Goal: Task Accomplishment & Management: Use online tool/utility

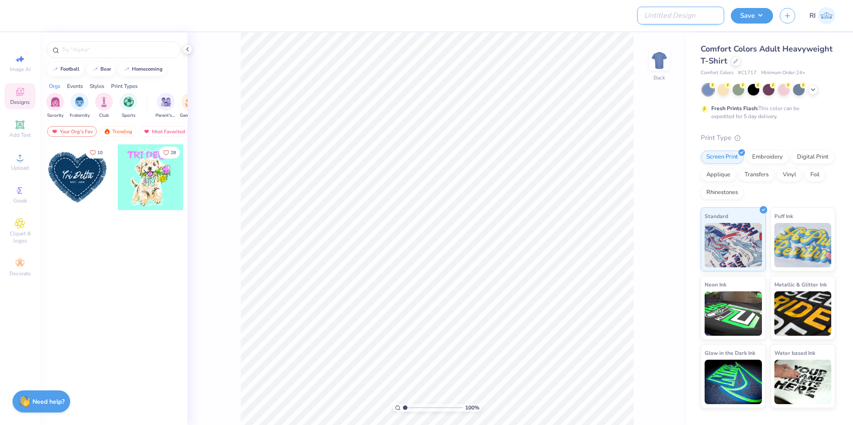
click at [691, 12] on input "Design Title" at bounding box center [680, 16] width 87 height 18
paste input "512896"
type input "512896A"
click at [737, 64] on div at bounding box center [736, 61] width 10 height 10
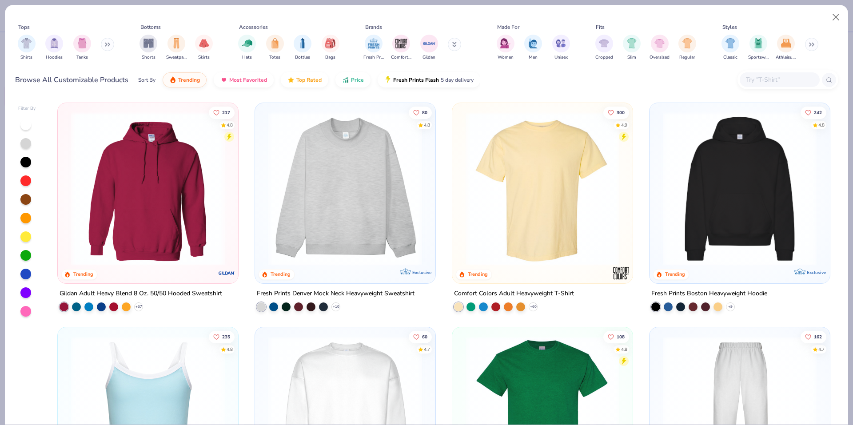
click at [764, 85] on input "text" at bounding box center [779, 80] width 68 height 10
paste input "FP103"
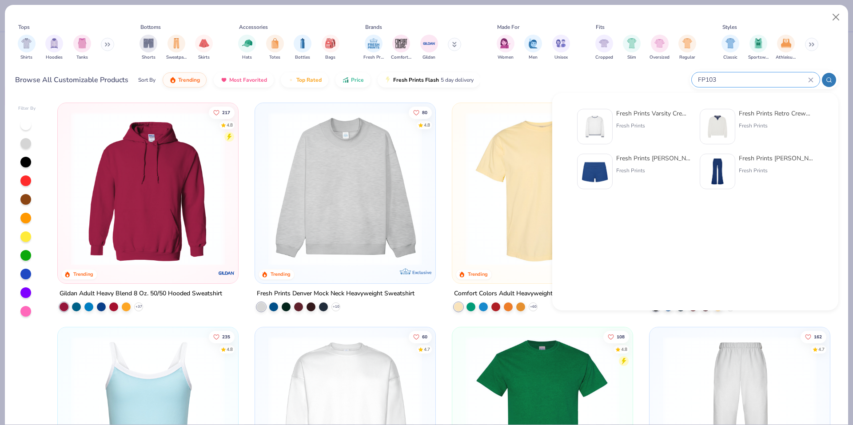
type input "FP103"
click at [598, 120] on img at bounding box center [595, 127] width 28 height 28
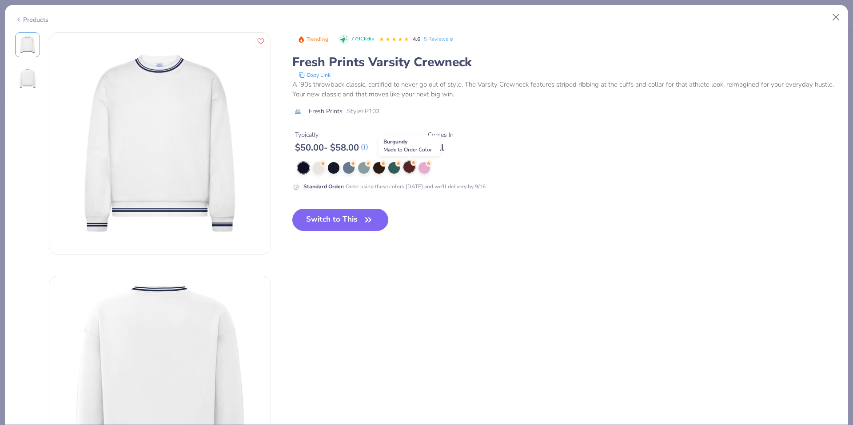
click at [414, 169] on div at bounding box center [409, 167] width 12 height 12
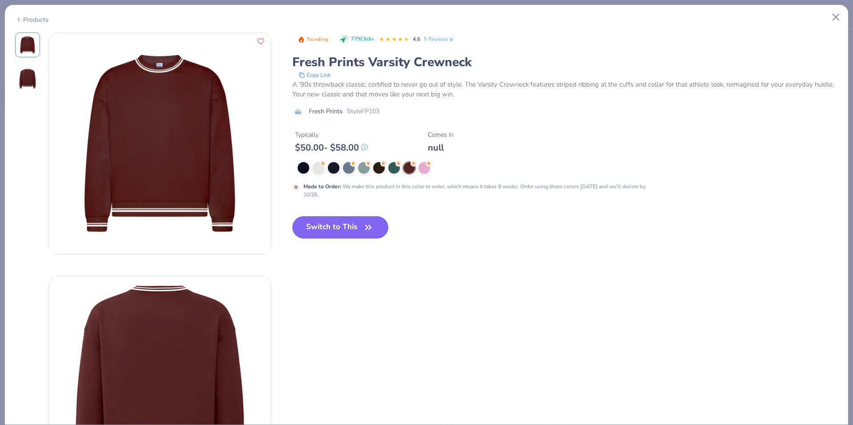
click at [345, 226] on button "Switch to This" at bounding box center [340, 227] width 96 height 22
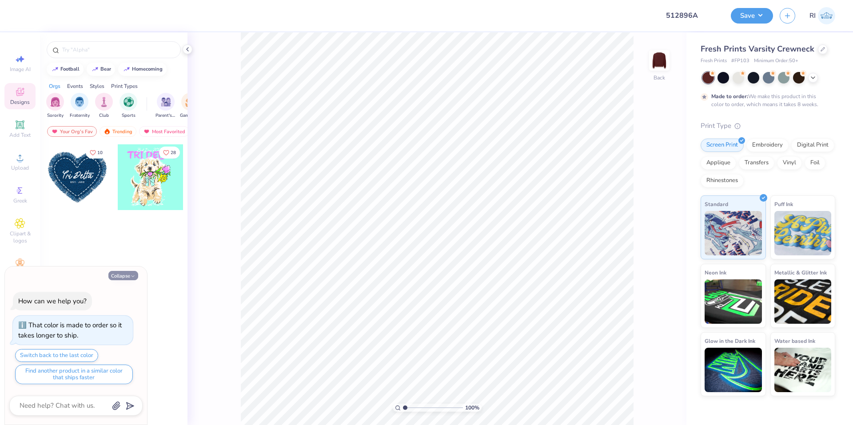
click at [123, 276] on button "Collapse" at bounding box center [123, 275] width 30 height 9
type textarea "x"
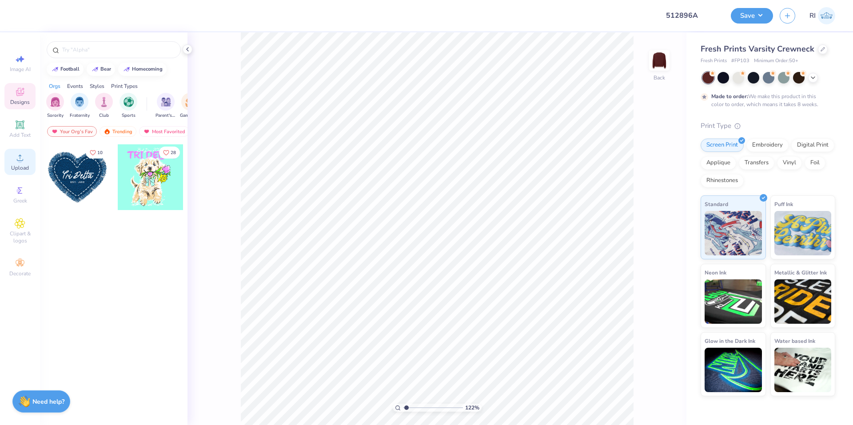
click at [21, 164] on div "Upload" at bounding box center [19, 162] width 31 height 26
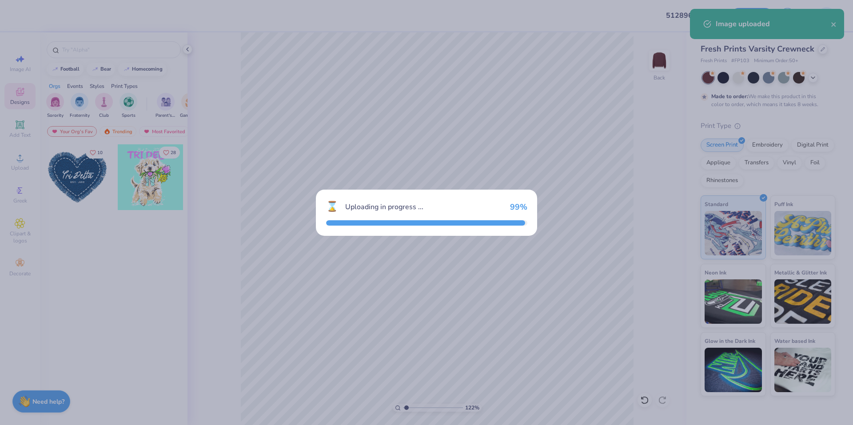
type input "1.22152498603932"
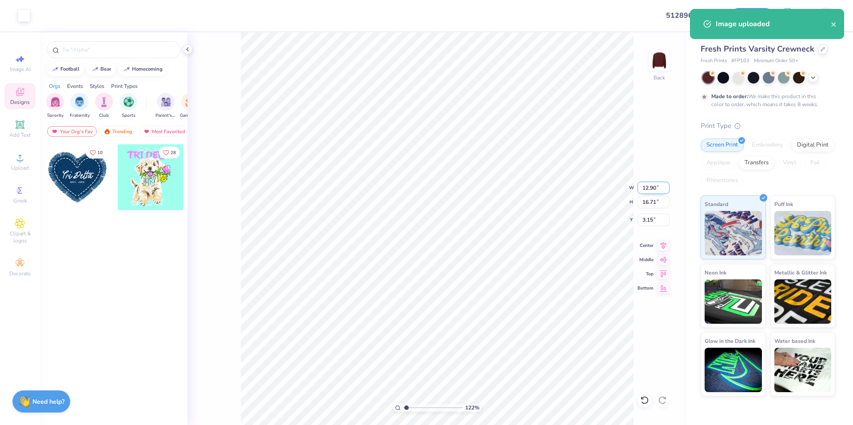
click at [654, 190] on input "12.90" at bounding box center [653, 188] width 32 height 12
type input "3.5"
type input "1.22152498603932"
type input "3.50"
type input "4.53"
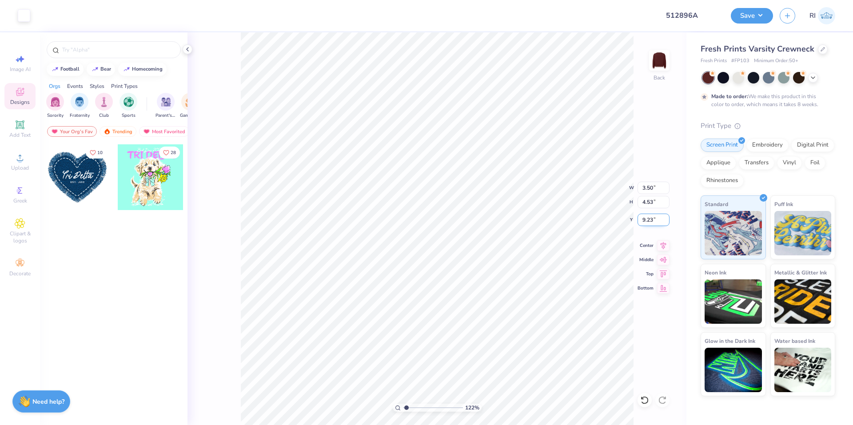
click at [652, 220] on input "9.23" at bounding box center [653, 220] width 32 height 12
type input "3"
type input "1.22152498603932"
type input "3.00"
click at [15, 124] on icon at bounding box center [20, 124] width 11 height 11
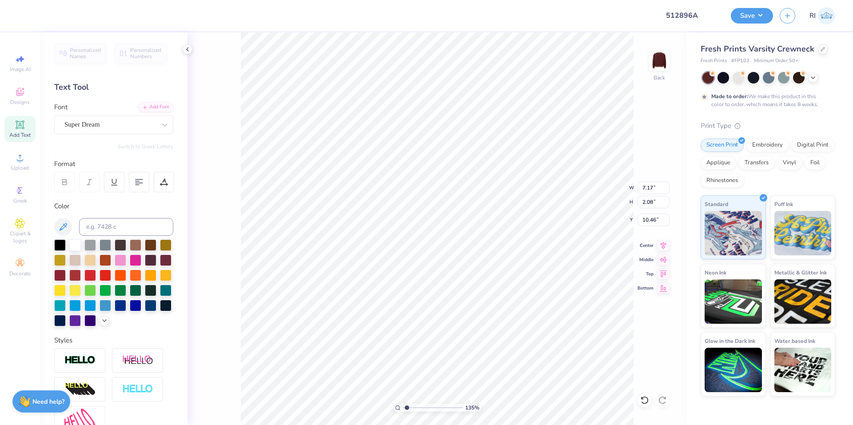
click at [159, 101] on div "Personalized Names Personalized Numbers Text Tool Add Font Font Super Dream Swi…" at bounding box center [113, 228] width 147 height 393
click at [160, 107] on div "Add Font" at bounding box center [155, 106] width 35 height 10
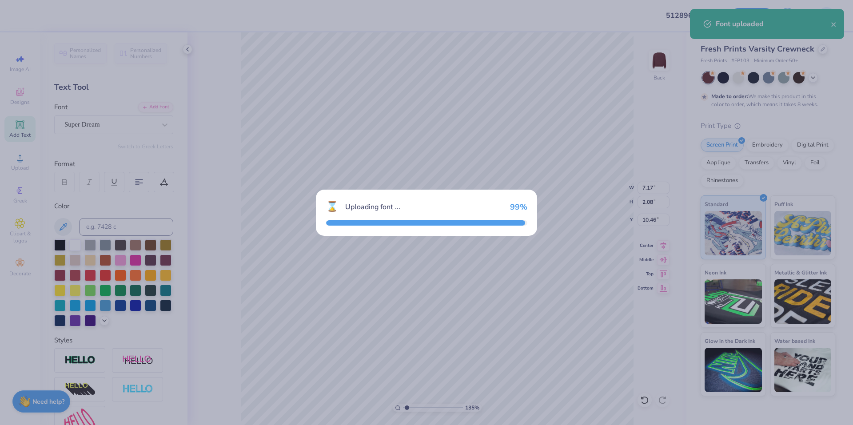
type input "1.35006143669128"
type input "6.42"
type input "2.10"
type input "10.45"
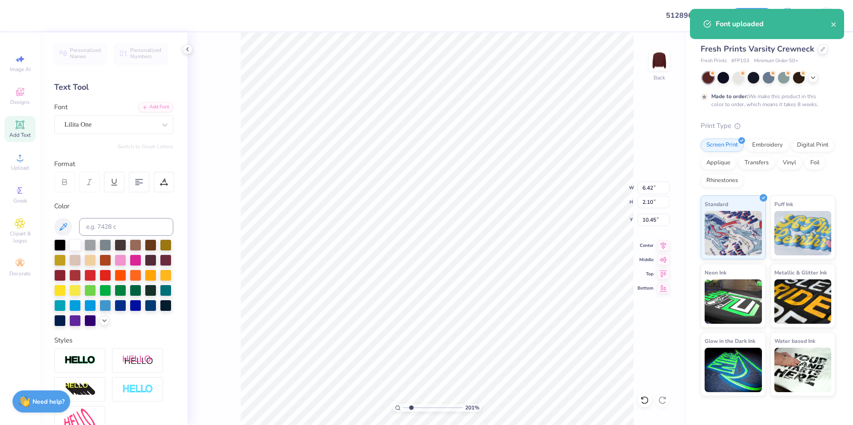
scroll to position [8, 1]
type input "2.01445811466782"
type textarea "P"
type input "2.01445811466782"
type textarea "PN"
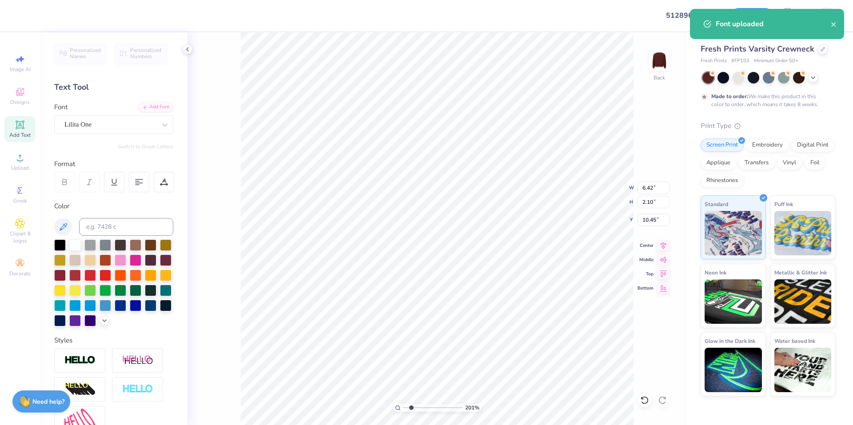
type input "2.01445811466782"
type textarea "PNV"
type input "2.01445811466782"
type textarea "PN"
type input "2.01445811466782"
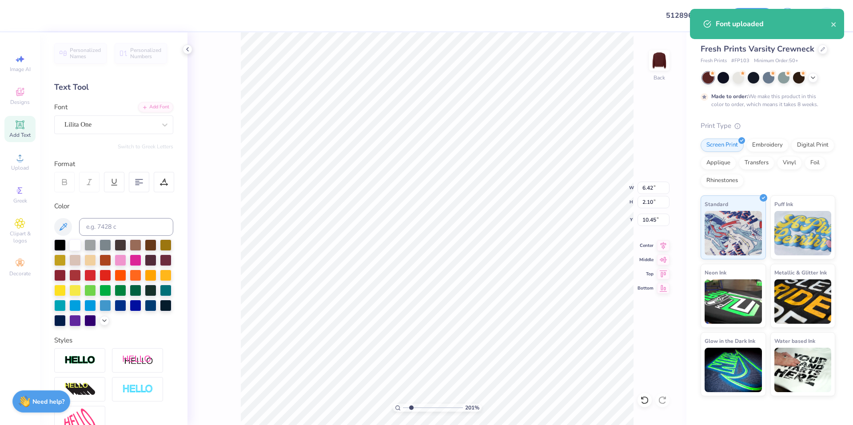
type textarea "PNB"
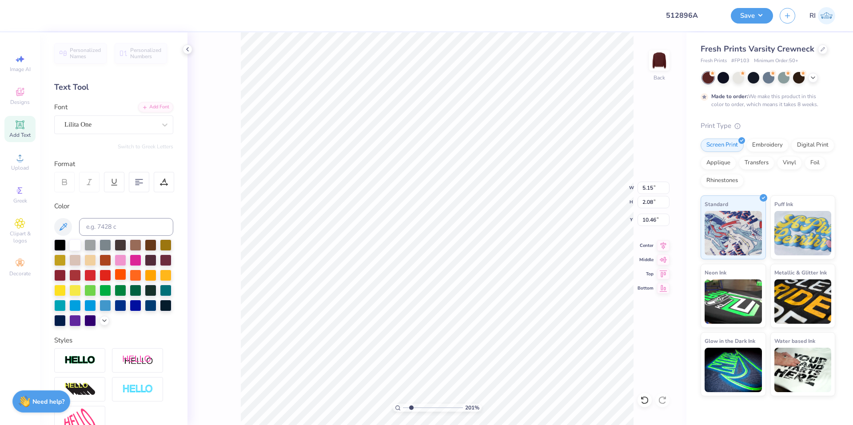
click at [126, 273] on div at bounding box center [121, 275] width 12 height 12
type input "2.01445811466782"
type input "2.35"
type input "4.95699908144428"
type input "2.13"
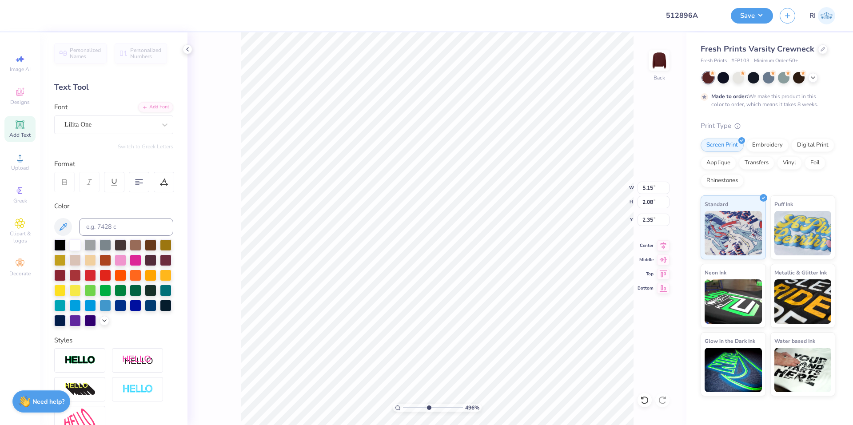
type input "0.86"
type input "4.95699908144428"
type input "3.96"
type input "4.95699908144428"
type input "1.20"
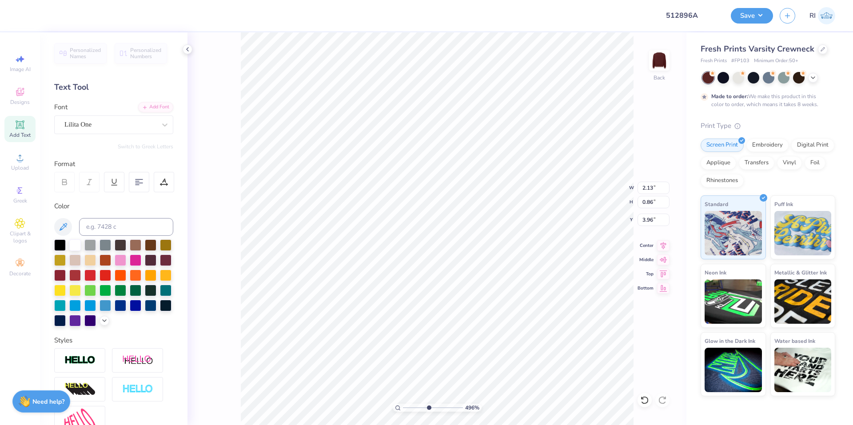
type input "0.49"
type input "4.95699908144428"
type input "1.08"
type input "1.16"
type input "3.65"
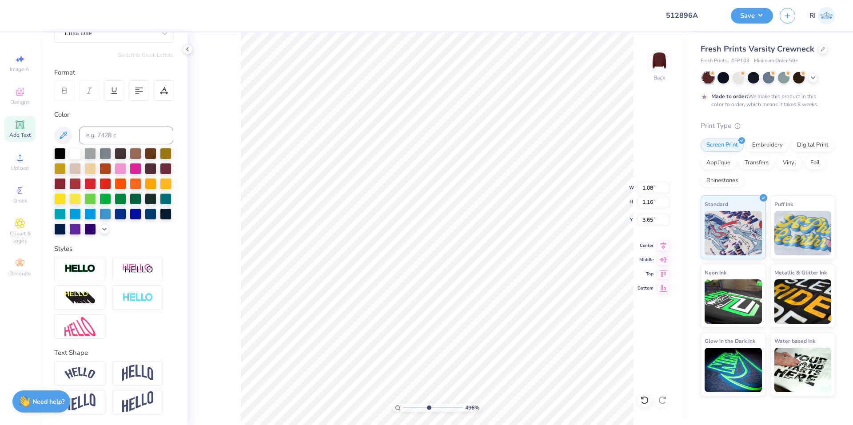
scroll to position [107, 0]
drag, startPoint x: 80, startPoint y: 374, endPoint x: 226, endPoint y: 284, distance: 171.5
click at [80, 374] on img at bounding box center [79, 373] width 31 height 12
type input "4.95699908144428"
type input "1.24"
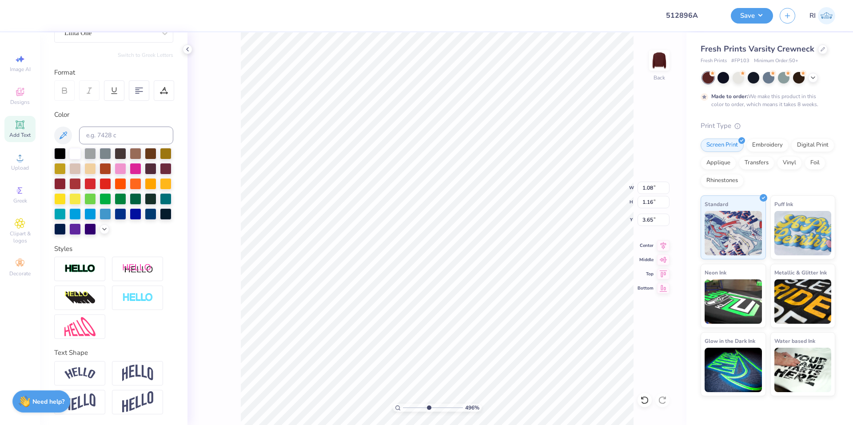
type input "1.40"
type input "3.49"
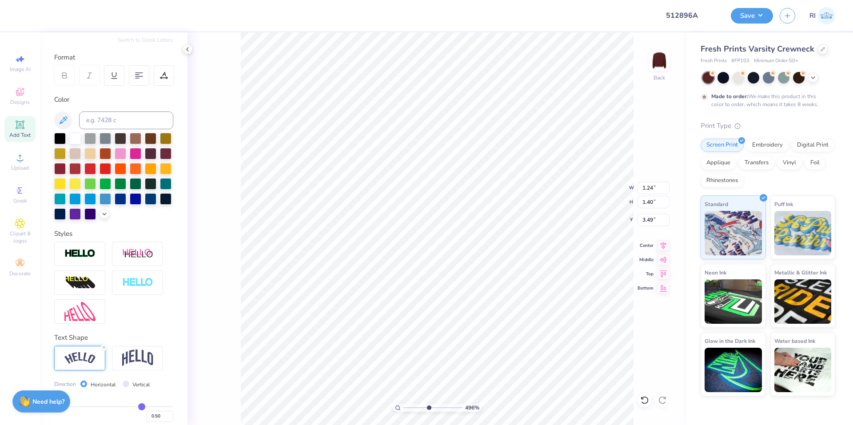
type input "4.95699908144428"
type input "3.08"
click at [88, 364] on img at bounding box center [79, 358] width 31 height 12
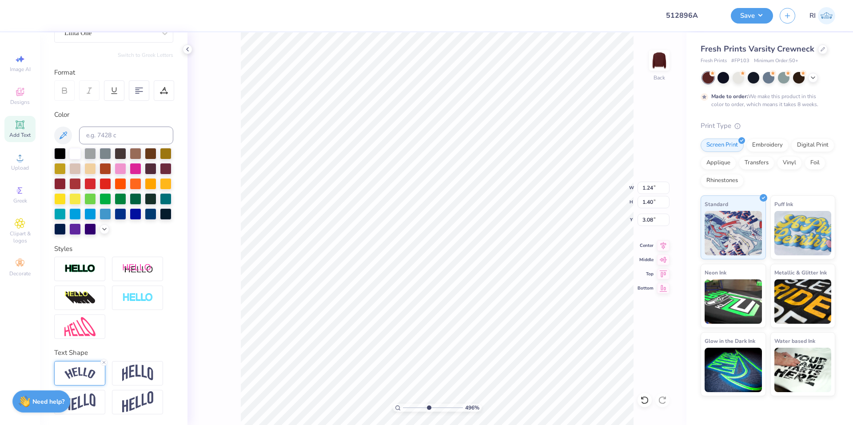
click at [90, 375] on img at bounding box center [79, 373] width 31 height 12
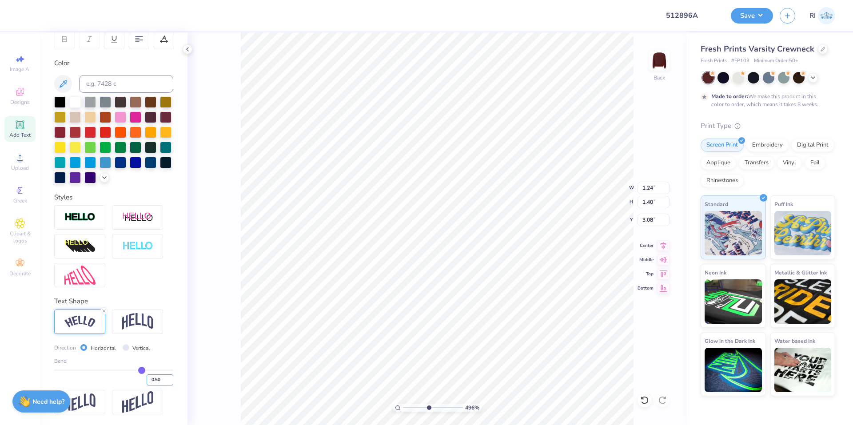
scroll to position [158, 0]
click at [151, 378] on input "0.50" at bounding box center [160, 379] width 27 height 11
type input "0.40"
type input "0.4"
type input "4.95699908144428"
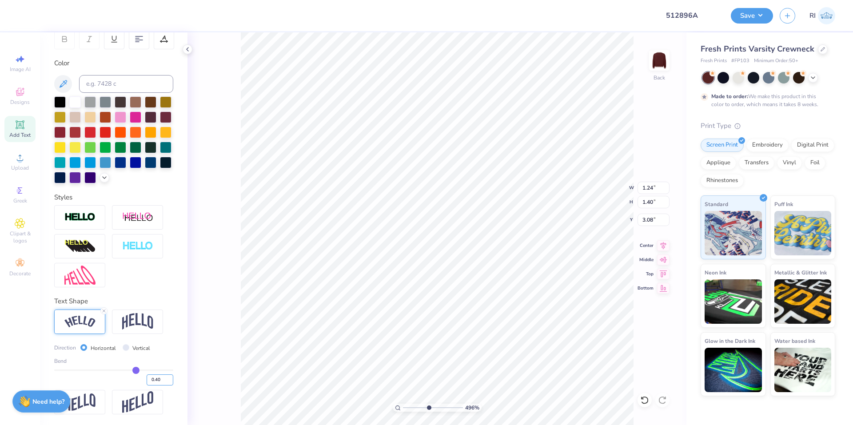
type input "1.22"
type input "1.33"
type input "3.10"
type input "0.30"
type input "0.3"
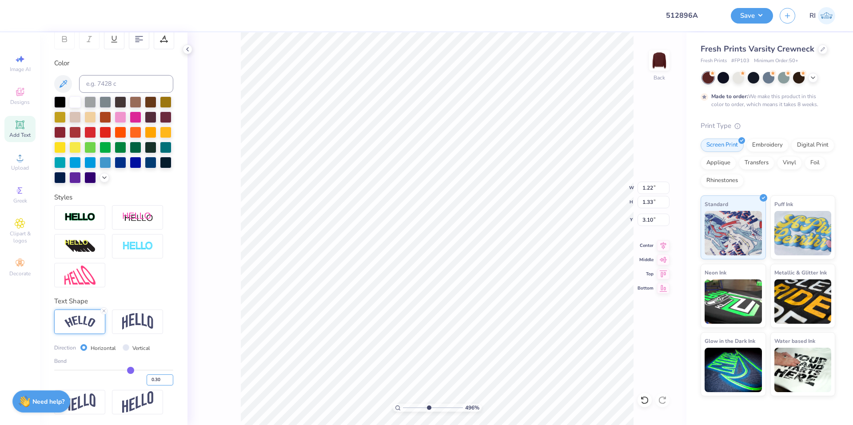
type input "4.95699908144428"
type input "1.19"
type input "1.30"
type input "3.12"
type input "4.95699908144428"
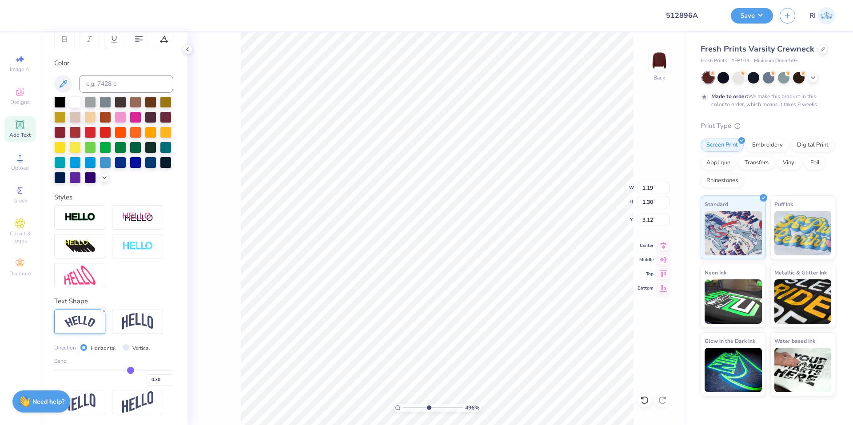
type input "3.00"
type input "9.03495310702232"
type input "1.06"
type input "1.15"
type input "3.03"
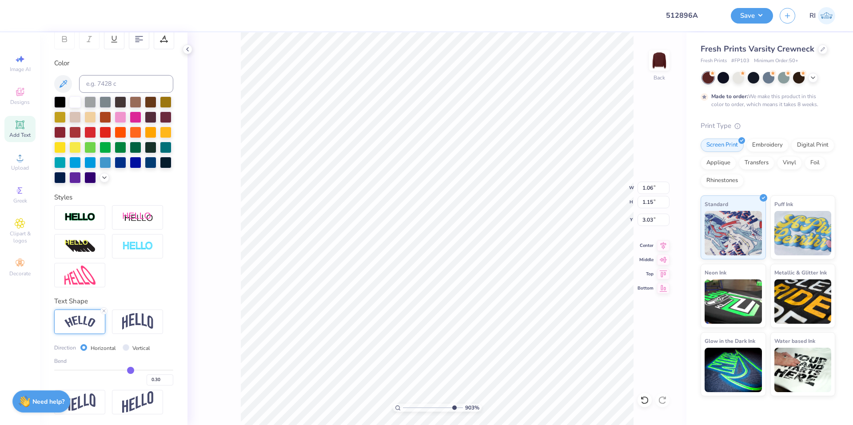
type input "1.12"
type input "1.10"
type input "3.07"
type input "7.39645378545818"
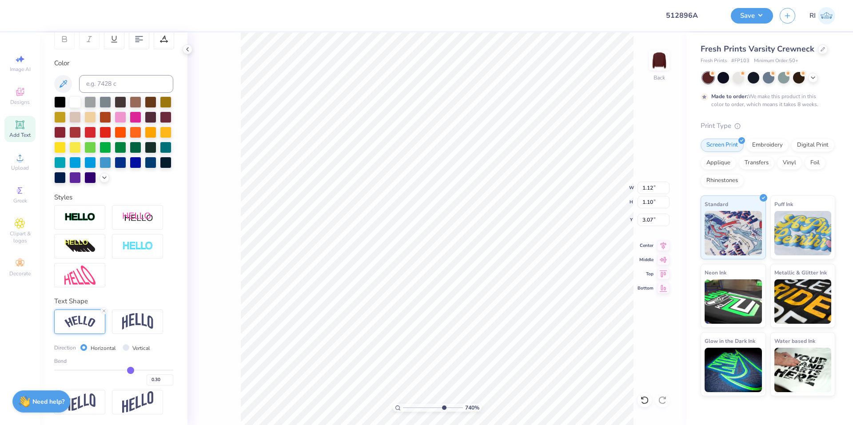
type textarea "PNB SOCIETY"
type input "3.50"
type input "4.53"
type input "3.00"
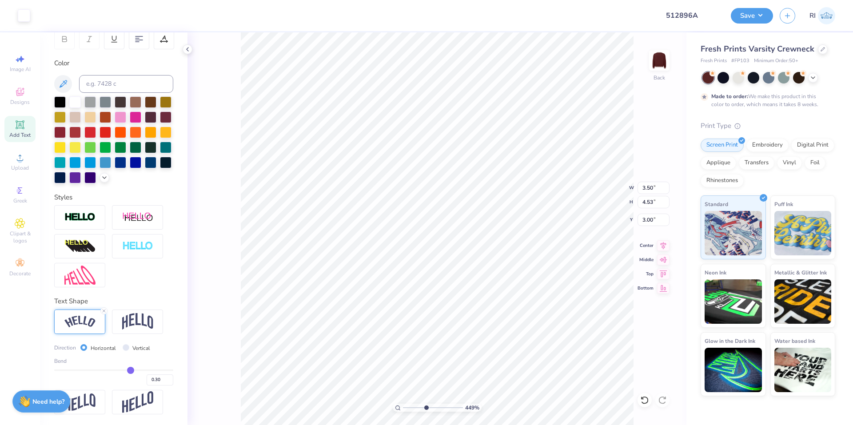
type input "4.48505384214065"
type input "2.80"
type input "2.93"
type input "2.20"
click at [155, 380] on input "0.30" at bounding box center [160, 379] width 27 height 11
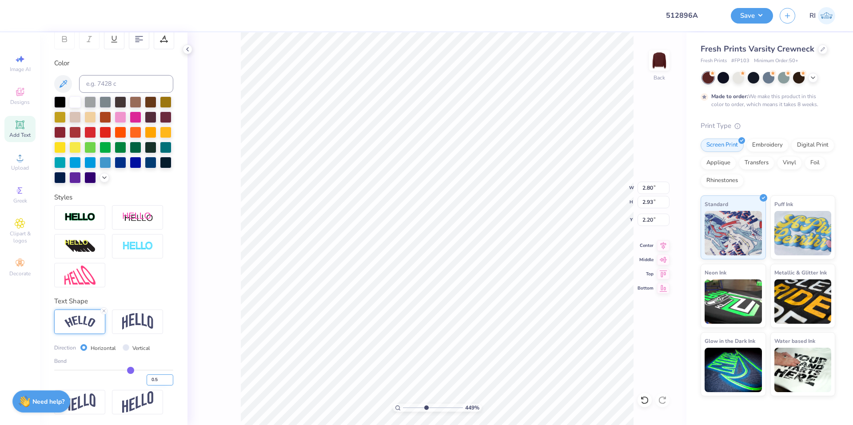
type input "0.5"
type input "0.50"
type input "4.48505384214065"
type input "2.93"
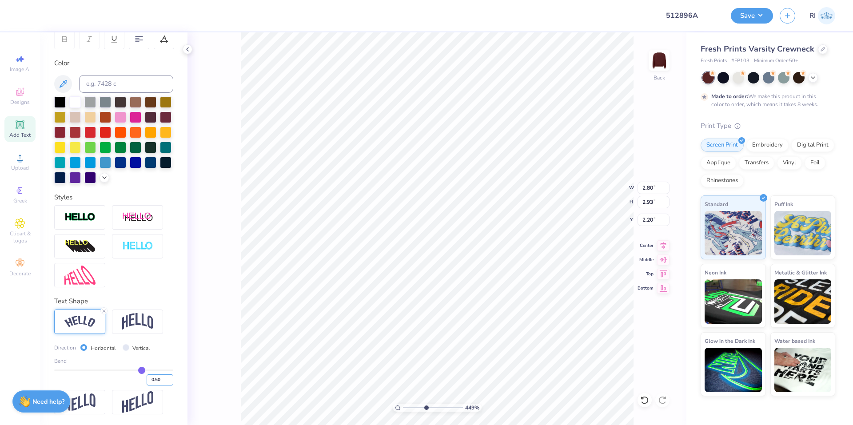
type input "2.96"
type input "2.30"
type input "4.48505384214065"
type input "2.93"
type input "2.96"
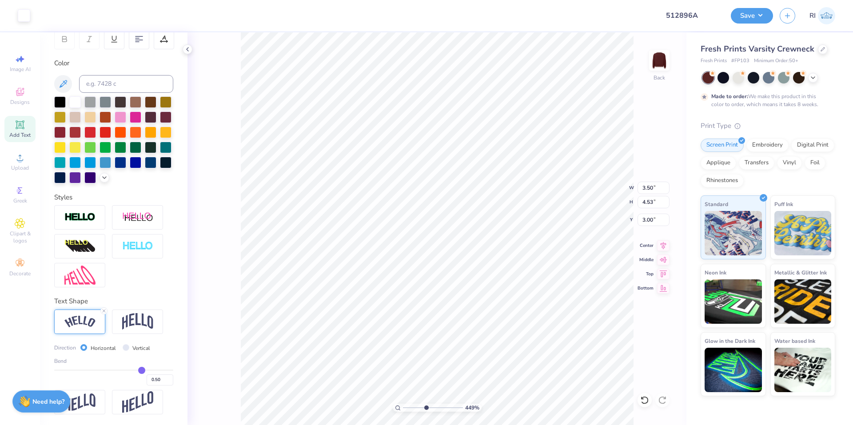
type input "2.30"
type input "4.48505384214065"
type input "2.31"
type input "4.48505384214065"
type input "4.10"
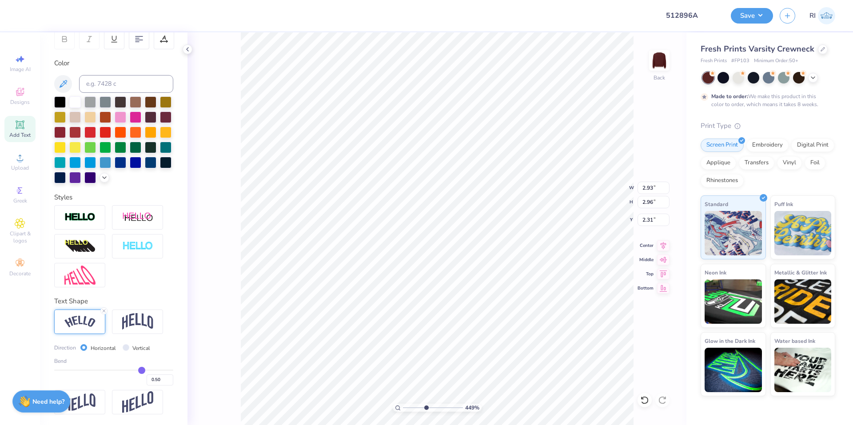
type input "1.27"
type input "3.14"
type input "4.48505384214065"
type input "3.07"
click at [154, 379] on input "0.50" at bounding box center [160, 379] width 27 height 11
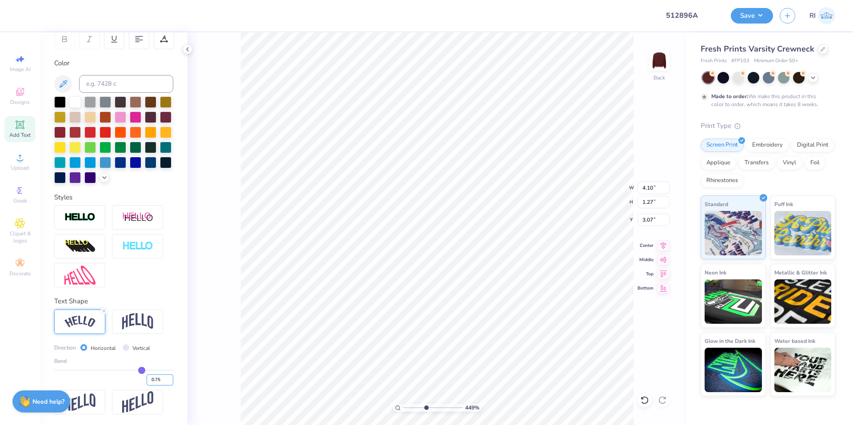
type input "0.75"
type input "4.48505384214065"
type input "4.29"
type input "1.82"
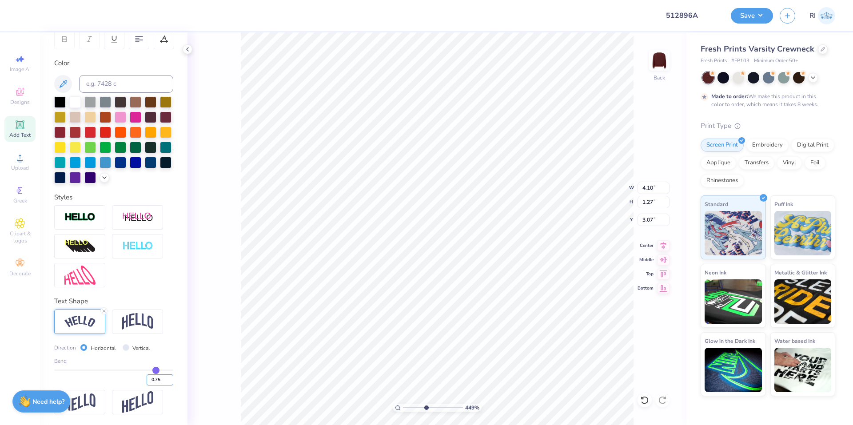
type input "2.81"
type input "4.48505384214065"
type input "3.71"
type input "1.57"
type input "2.86"
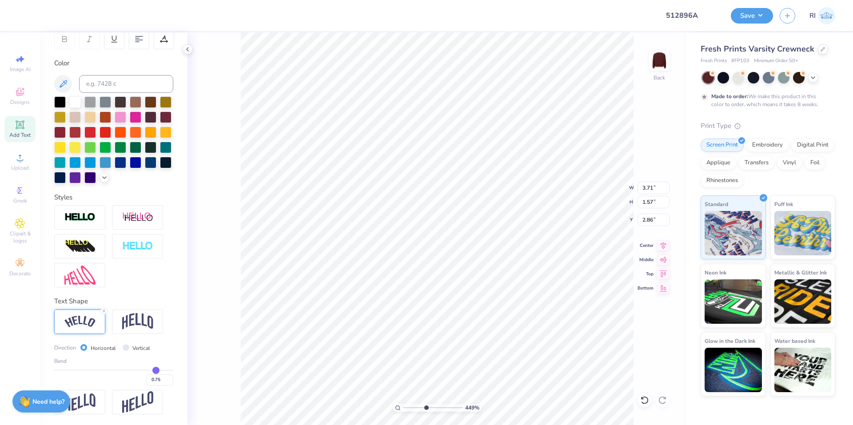
type input "4.48505384214065"
type input "3.00"
type input "4.48505384214065"
type input "3.75"
type input "1.35"
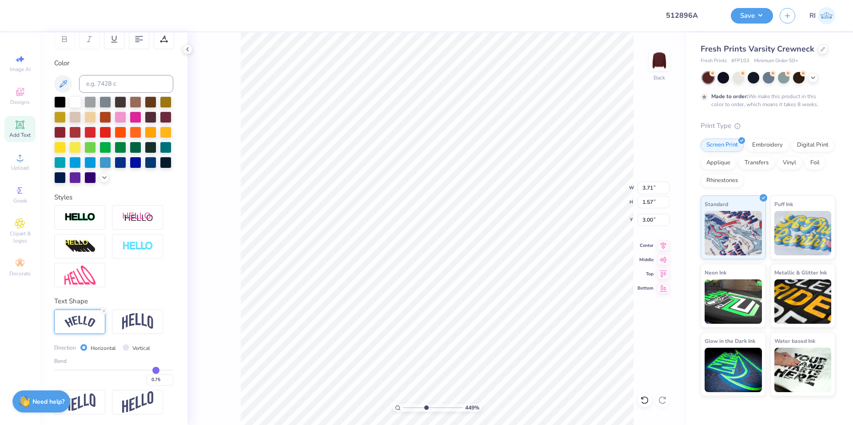
type input "3.01"
type input "4.48505384214065"
type input "3.70"
type input "1.33"
type input "3.02"
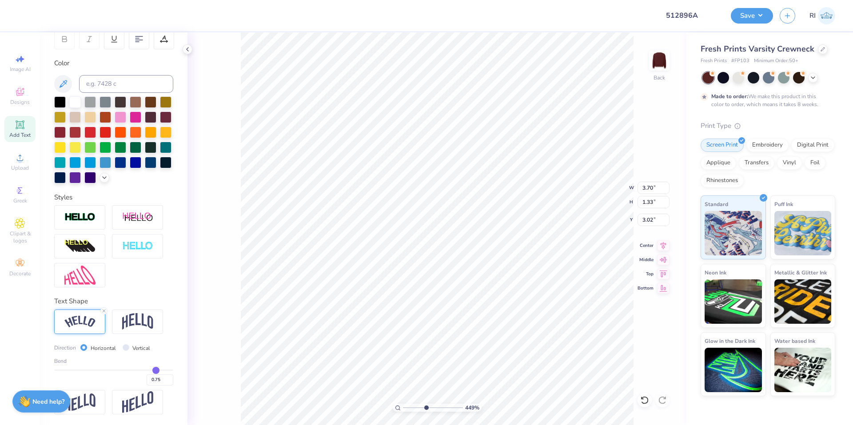
type input "4.48505384214065"
type input "3.39"
type input "1.22"
type input "3.01"
type input "7.39645378545818"
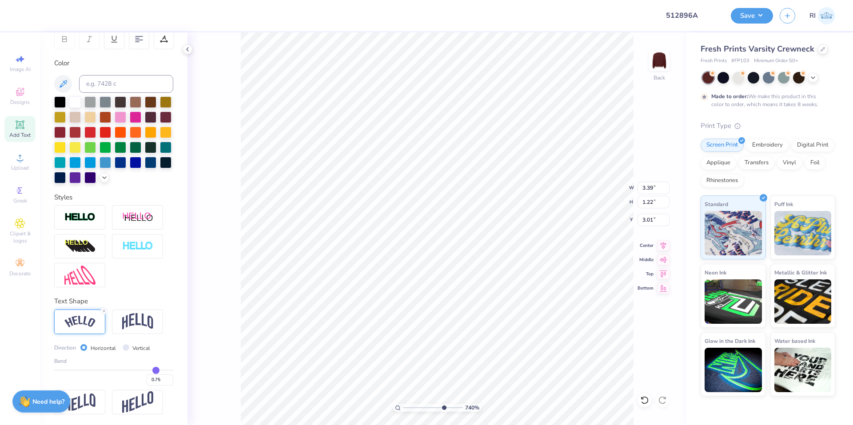
type input "2.92"
type input "7.39645378545818"
type input "1.17"
type input "7.39645378545818"
type input "2.96"
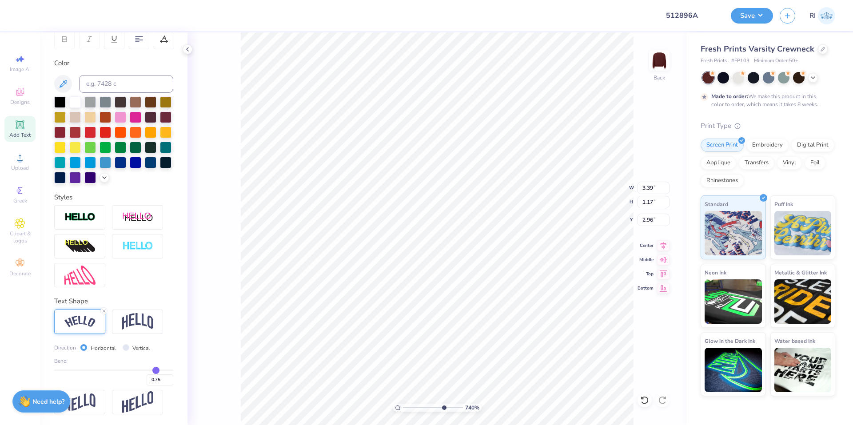
type input "7.39645378545818"
type input "3.45"
type input "1.19"
type input "9.03495310702231"
type input "1.16"
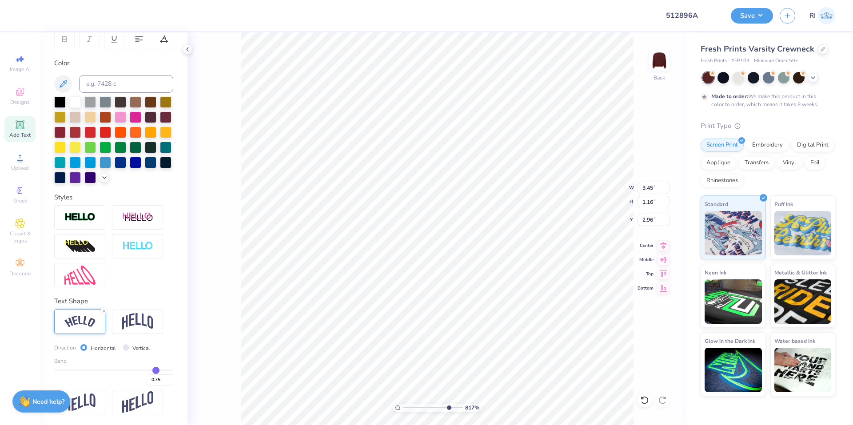
type input "8.17475462077439"
type input "1.17"
type input "8.18648829478635"
click at [156, 382] on input "0.75" at bounding box center [160, 379] width 27 height 11
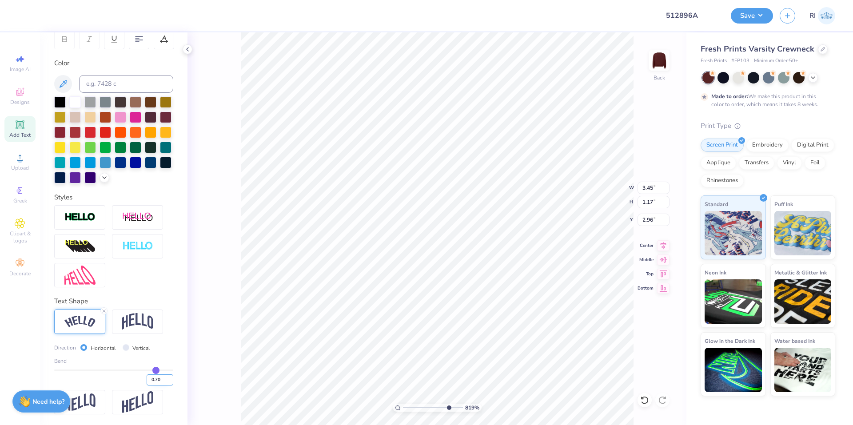
type input "0.70"
type input "0.7"
type input "8.18648829478635"
type input "3.43"
type input "1.07"
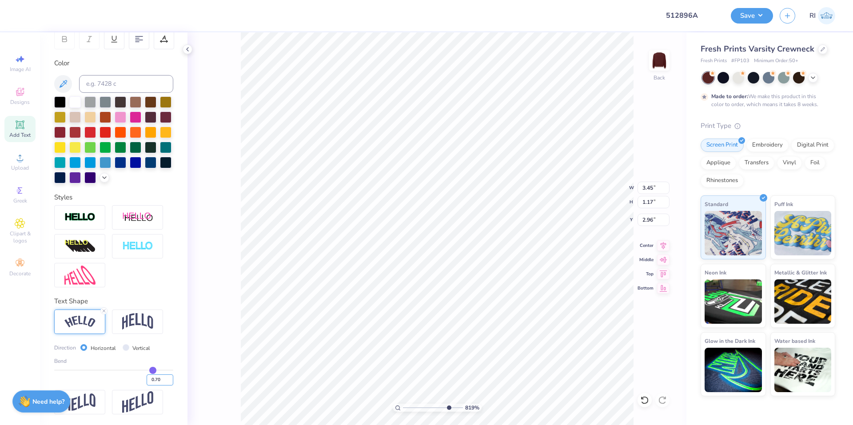
type input "3.01"
type input "8.18648829478635"
type input "3.00"
type input "8.18648829478635"
type input "3.56"
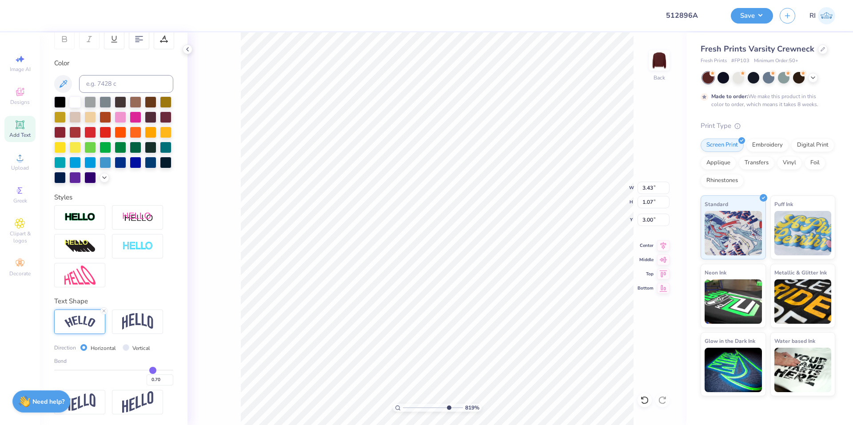
type input "1.11"
type input "10"
type input "3.49"
type input "1.09"
type input "3.48"
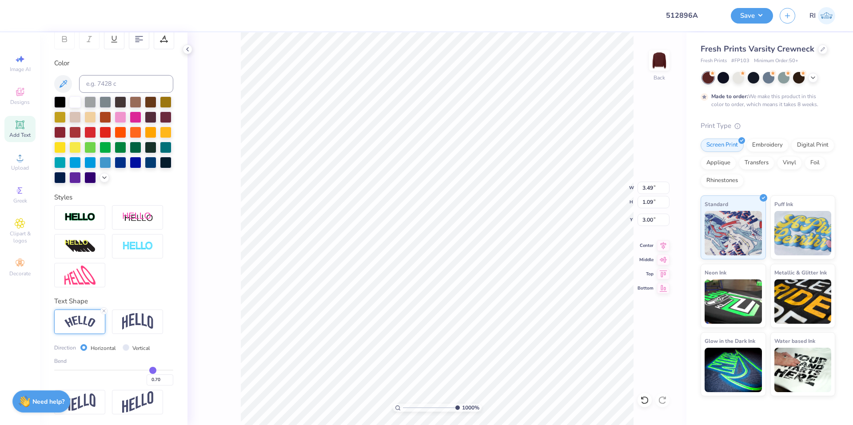
type input "1.11"
type input "3.03"
type input "4.49149148610075"
type input "3.51"
type input "3.67695424770963"
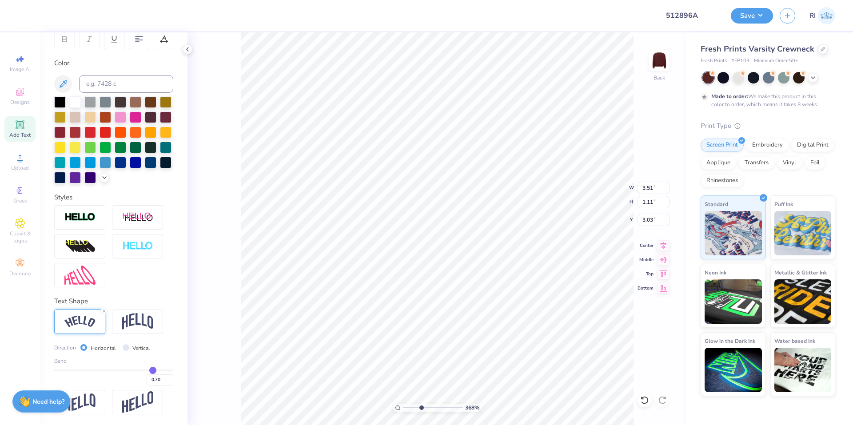
type input "3.50"
type input "4.53"
type input "3.00"
type input "3.67695424770963"
type input "4.00"
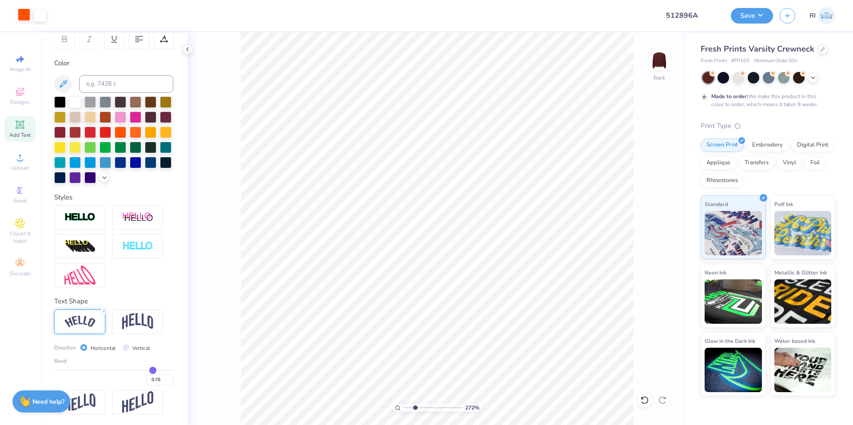
click at [21, 12] on div at bounding box center [24, 14] width 12 height 12
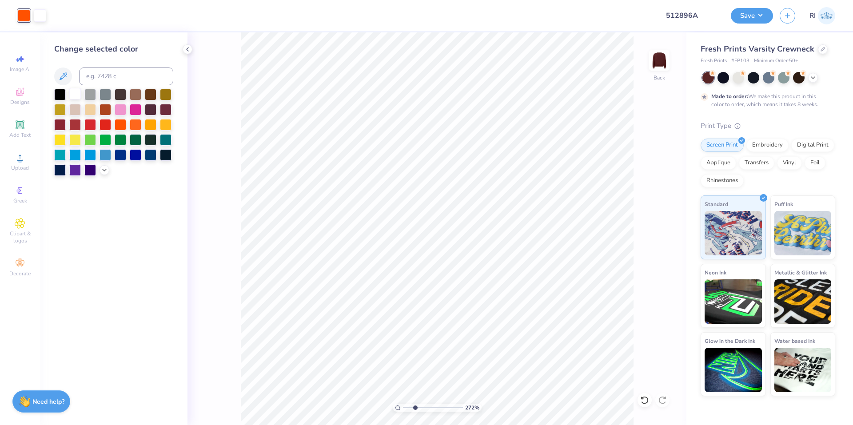
click at [76, 99] on div at bounding box center [75, 94] width 12 height 12
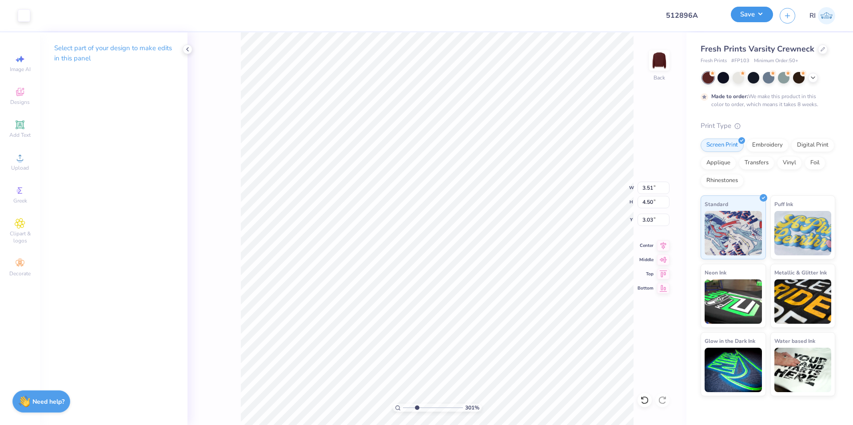
click at [763, 18] on button "Save" at bounding box center [752, 15] width 42 height 16
type input "3.01013429093399"
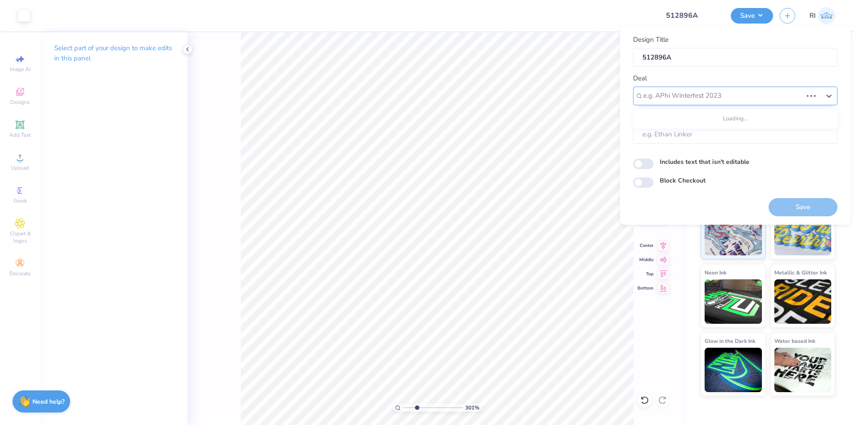
click at [732, 101] on div at bounding box center [722, 96] width 159 height 12
type input "DESIGN"
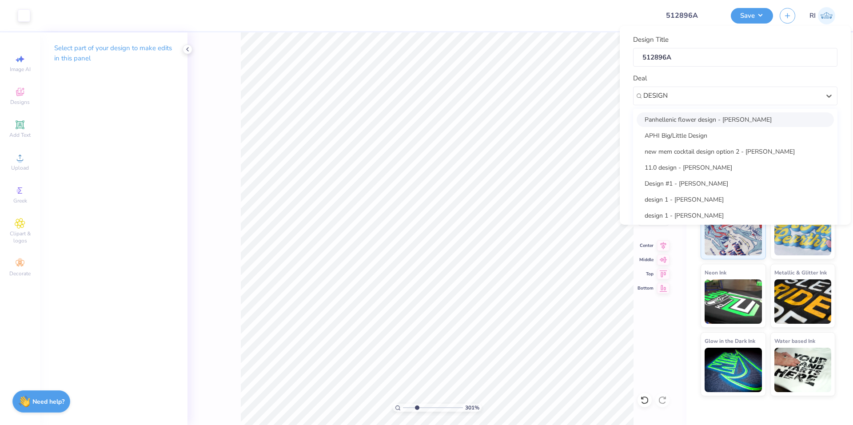
drag, startPoint x: 725, startPoint y: 122, endPoint x: 715, endPoint y: 83, distance: 40.1
click at [715, 83] on div "Deal option Panhellenic flower design - Layla Younis focused, 1 of 25. 25 resul…" at bounding box center [735, 89] width 204 height 32
click at [713, 95] on div at bounding box center [731, 96] width 177 height 12
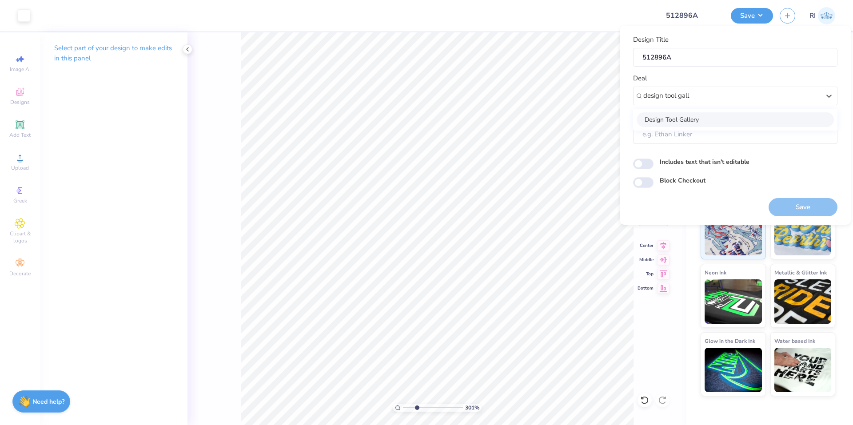
click at [750, 118] on div "Design Tool Gallery" at bounding box center [735, 119] width 197 height 15
type input "design tool gall"
type input "3.01013429093399"
type input "Design Tool Gallery User"
click at [645, 182] on input "Block Checkout" at bounding box center [643, 182] width 20 height 11
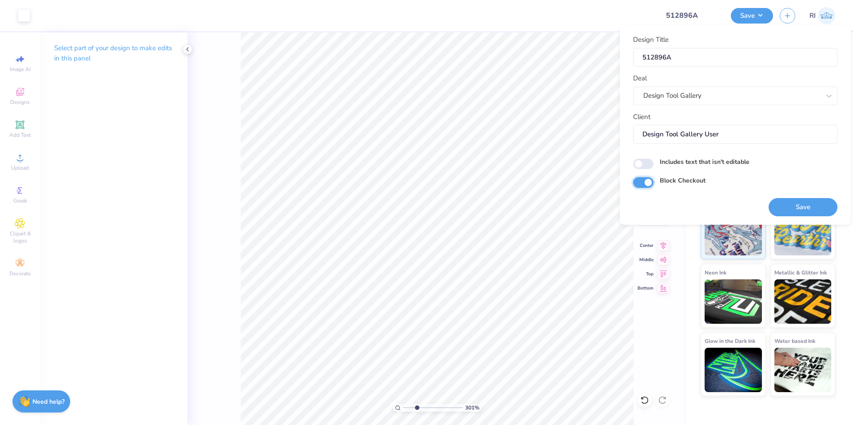
checkbox input "true"
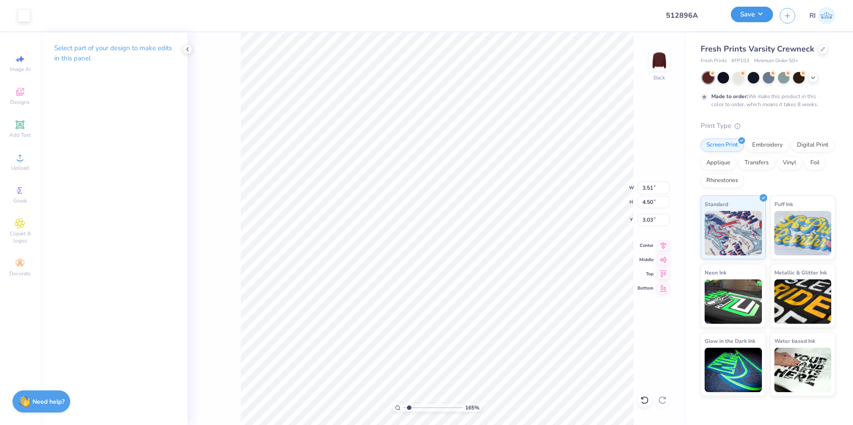
click at [756, 16] on button "Save" at bounding box center [752, 15] width 42 height 16
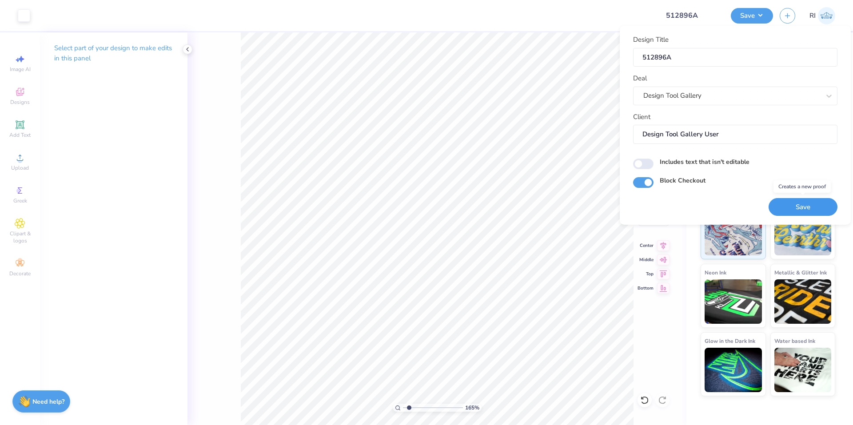
click at [784, 203] on button "Save" at bounding box center [802, 207] width 69 height 18
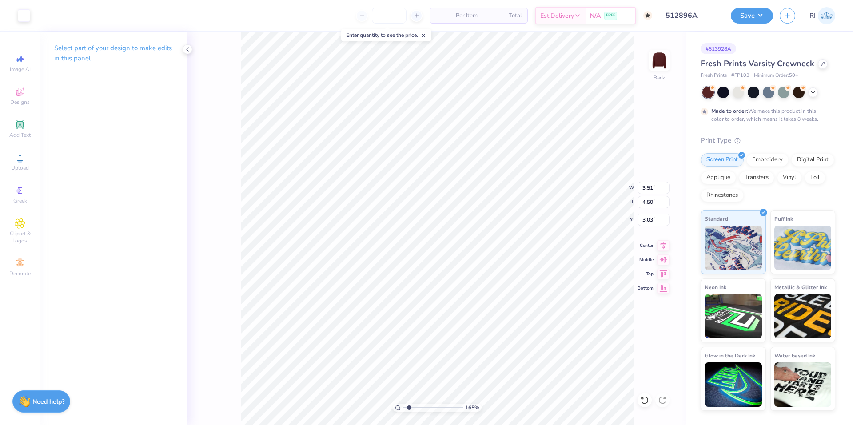
type input "1.65150086983698"
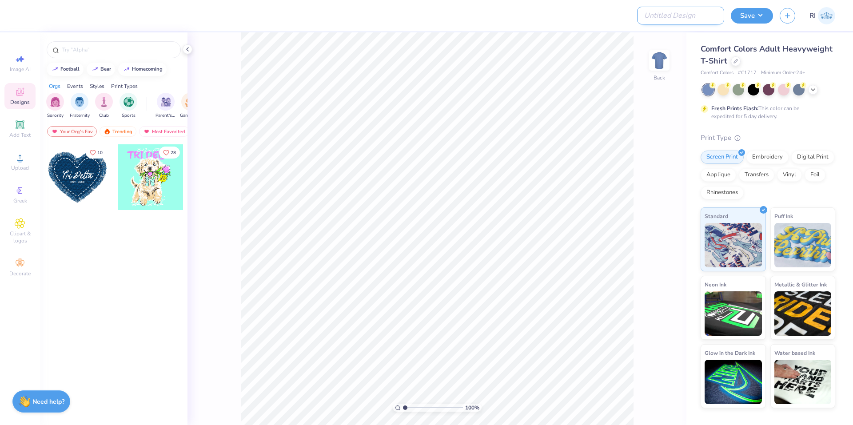
click at [694, 12] on input "Design Title" at bounding box center [680, 16] width 87 height 18
paste input "513856"
type input "513856A"
click at [739, 60] on div at bounding box center [736, 61] width 10 height 10
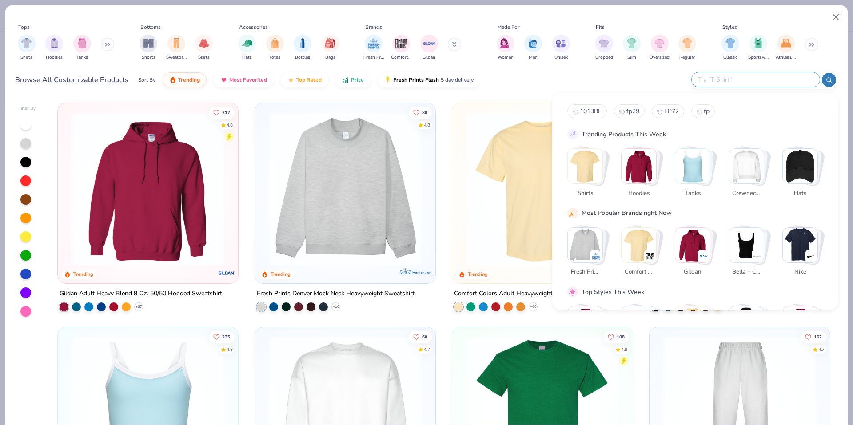
click at [780, 77] on input "text" at bounding box center [755, 80] width 116 height 10
paste input "95M"
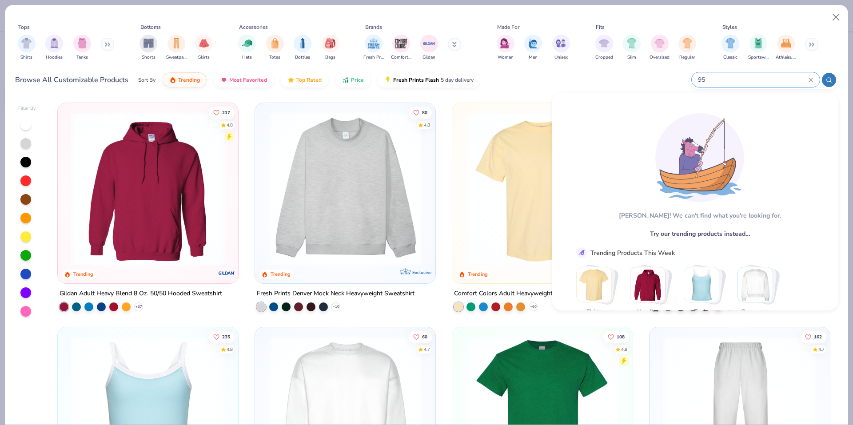
type input "9"
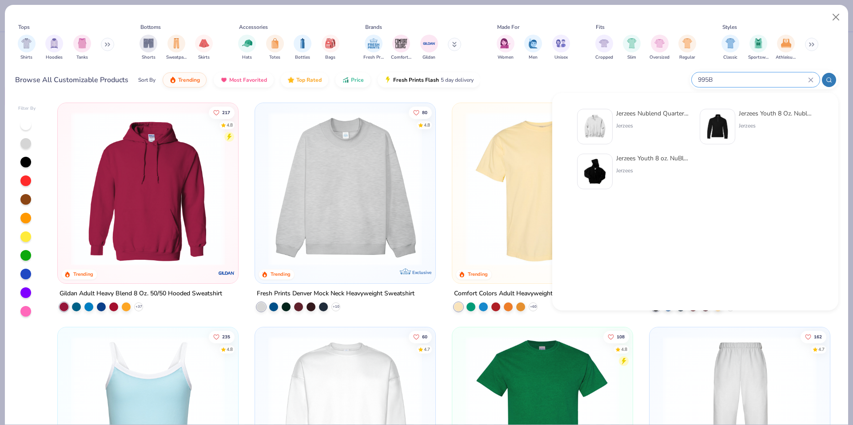
type input "995B"
click at [601, 110] on div "Jerzees Nublend Quarter-Zip Cadet Collar Sweatshirt Jerzees Jerzees Youth 8 Oz.…" at bounding box center [695, 149] width 256 height 91
click at [600, 121] on img at bounding box center [595, 127] width 28 height 28
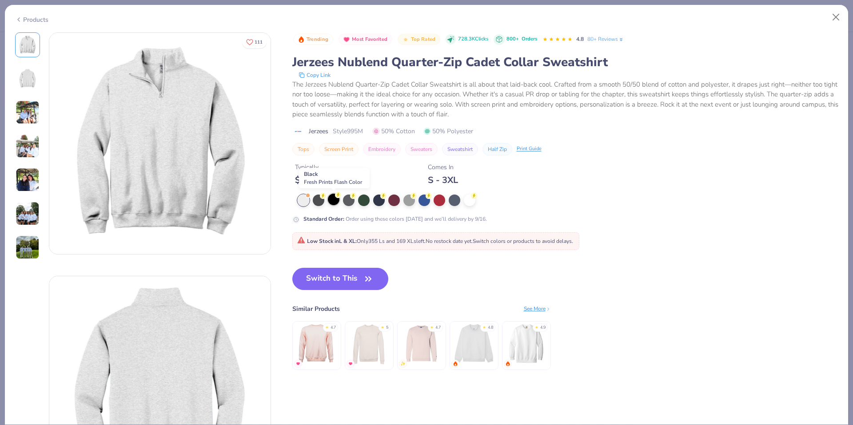
click at [336, 200] on div at bounding box center [334, 200] width 12 height 12
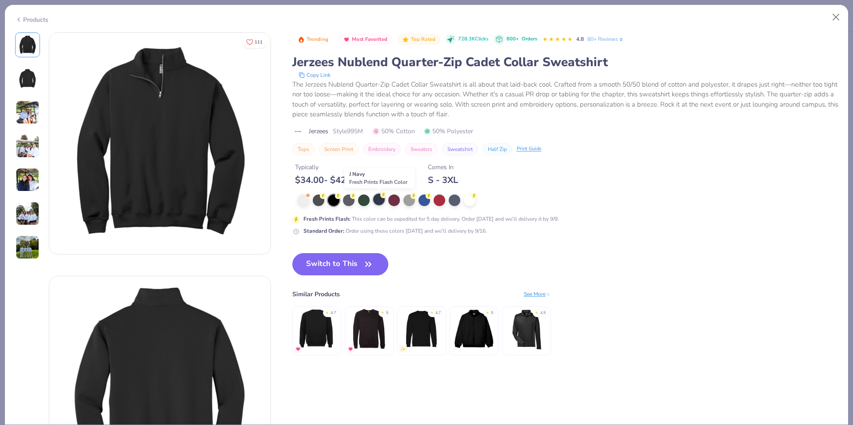
click at [382, 203] on div at bounding box center [379, 200] width 12 height 12
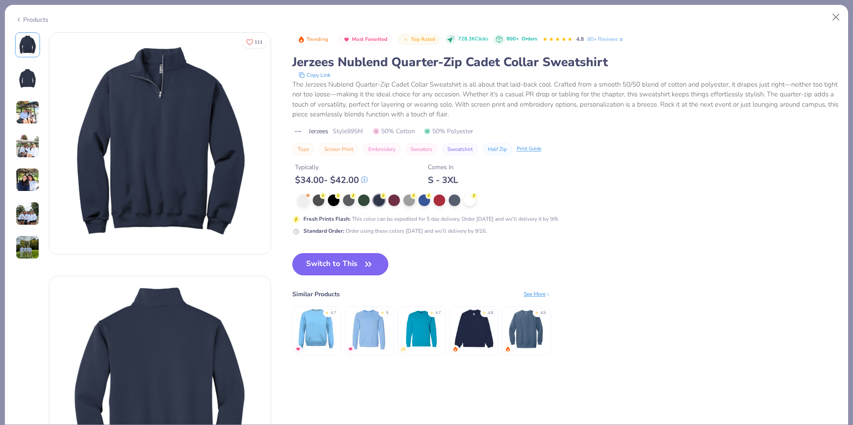
click at [322, 268] on button "Switch to This" at bounding box center [340, 264] width 96 height 22
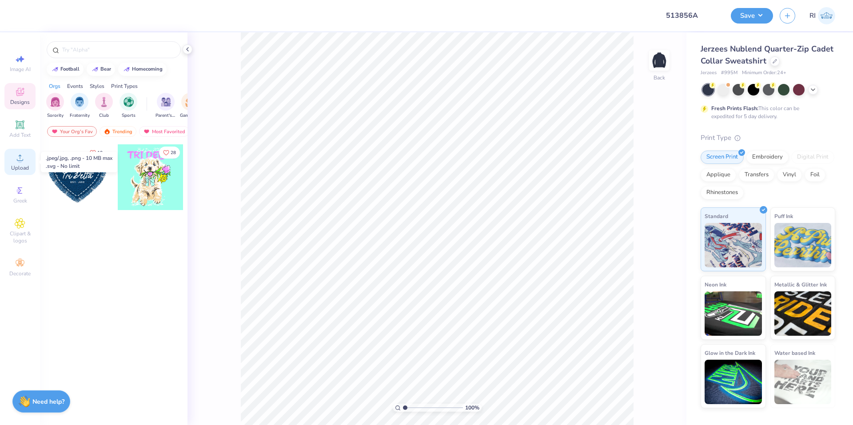
click at [20, 160] on circle at bounding box center [19, 160] width 5 height 5
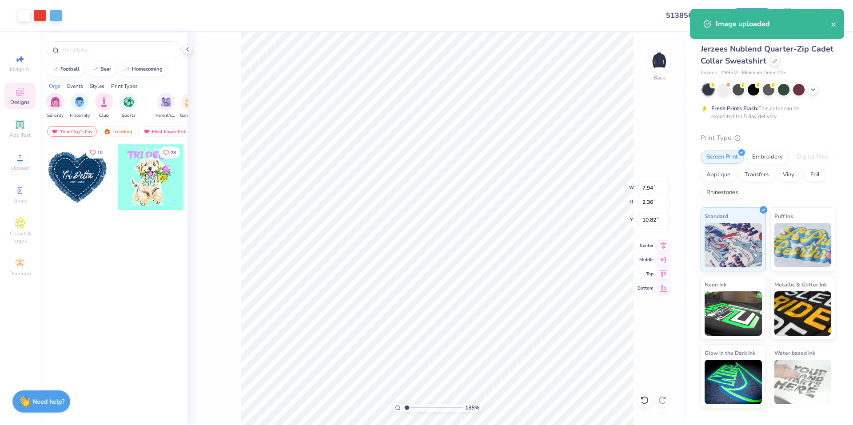
type input "1.35006143669128"
click at [645, 187] on input "7.94" at bounding box center [653, 188] width 32 height 12
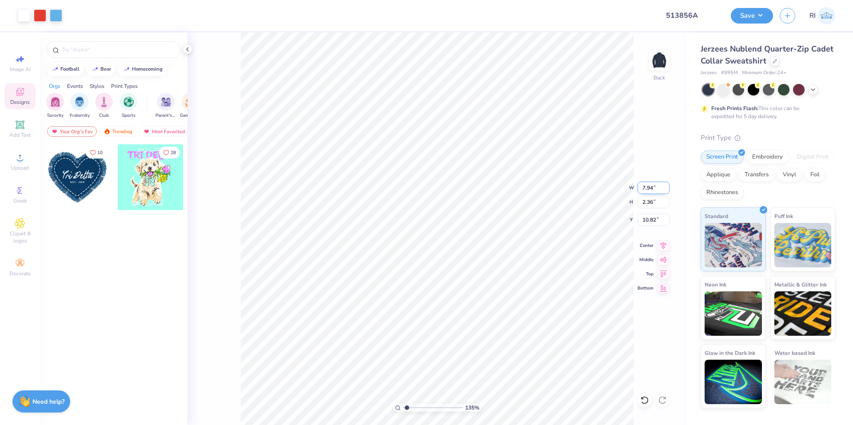
click at [648, 184] on input "7.94" at bounding box center [653, 188] width 32 height 12
type input "7.34"
type input "1.35006143669128"
type input "2.18"
type input "10.91"
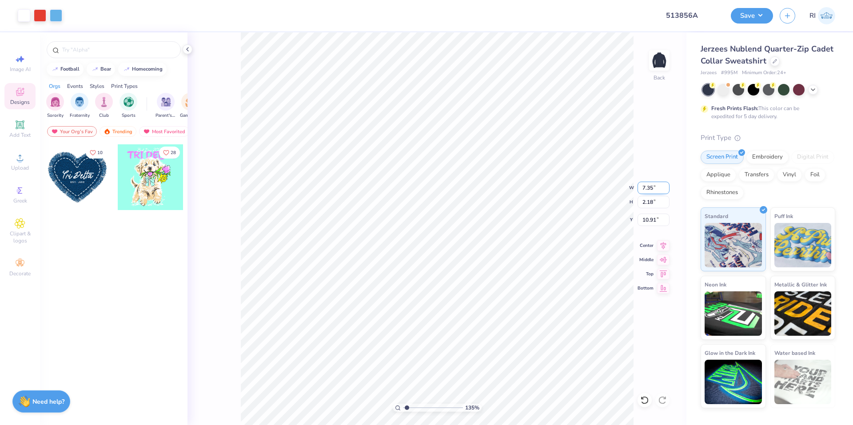
type input "7.35"
type input "1.35006143669128"
type input "2.19"
type input "1.35006143669128"
type input "6.52"
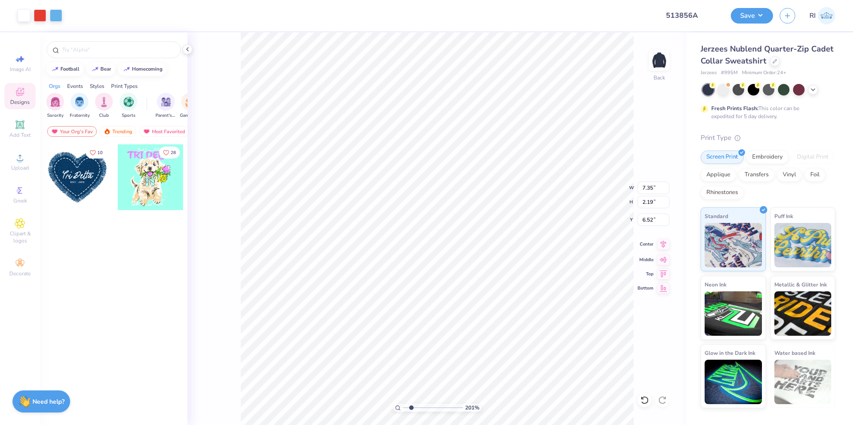
click at [663, 247] on icon at bounding box center [664, 244] width 6 height 8
type input "1.82266588284093"
type input "5.89"
type input "1.82266588284093"
click at [646, 218] on input "3.53" at bounding box center [653, 220] width 32 height 12
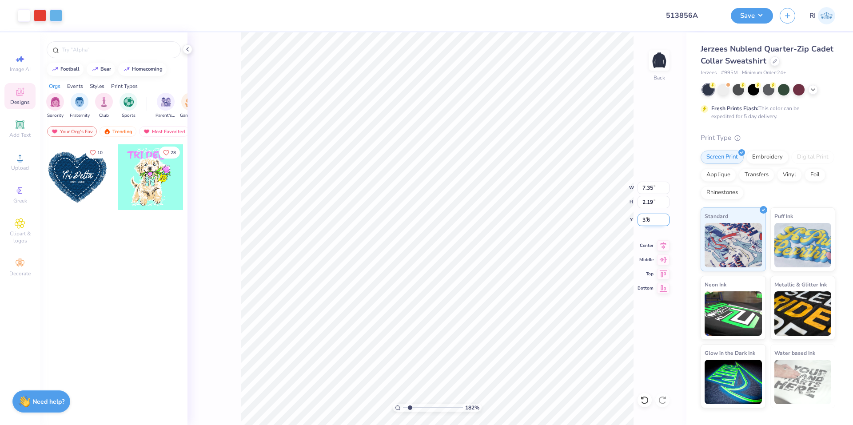
type input "3.60"
click at [670, 244] on div "111 % Back W 7.35 7.35 " H 2.19 2.19 " Y 3.60 3.60 " Center Middle Top Bottom" at bounding box center [436, 228] width 499 height 393
click at [665, 244] on div "111 % Back" at bounding box center [436, 228] width 499 height 393
click at [29, 120] on div "Add Text" at bounding box center [19, 129] width 31 height 26
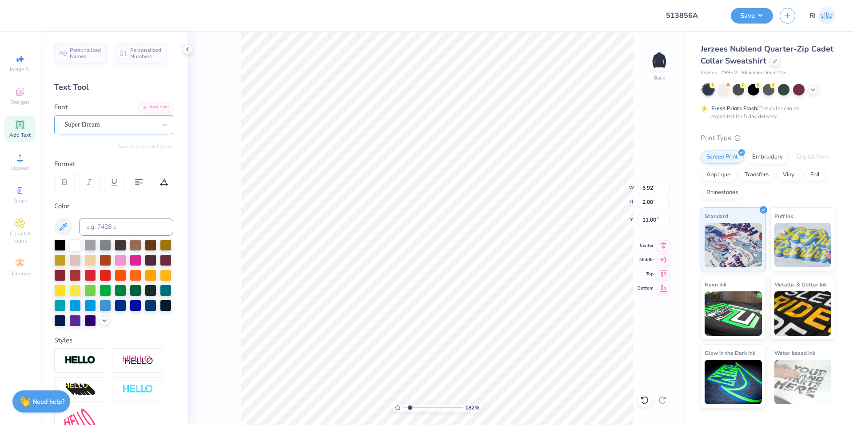
type input "1.82266588284093"
click at [122, 121] on div "Super Dream" at bounding box center [110, 125] width 93 height 14
click at [132, 194] on div at bounding box center [114, 194] width 96 height 9
type input "beba"
type input "1.82266588284093"
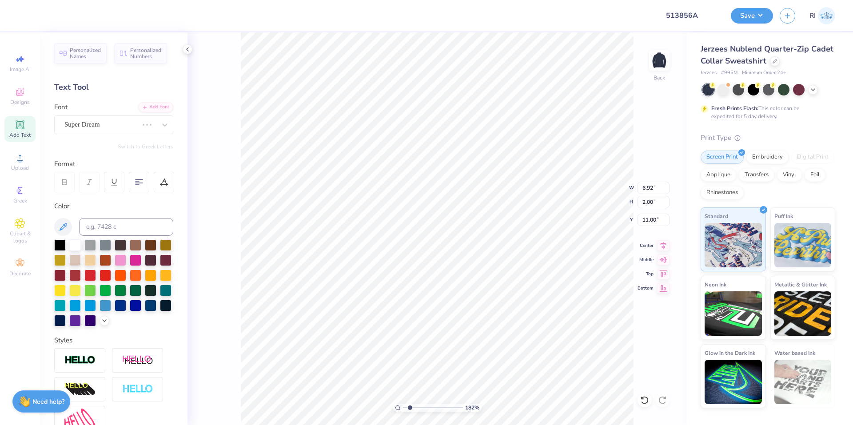
type input "1.82266588284093"
type input "4.27"
click at [64, 183] on icon at bounding box center [64, 182] width 8 height 8
type input "1.82266588284093"
type textarea "P"
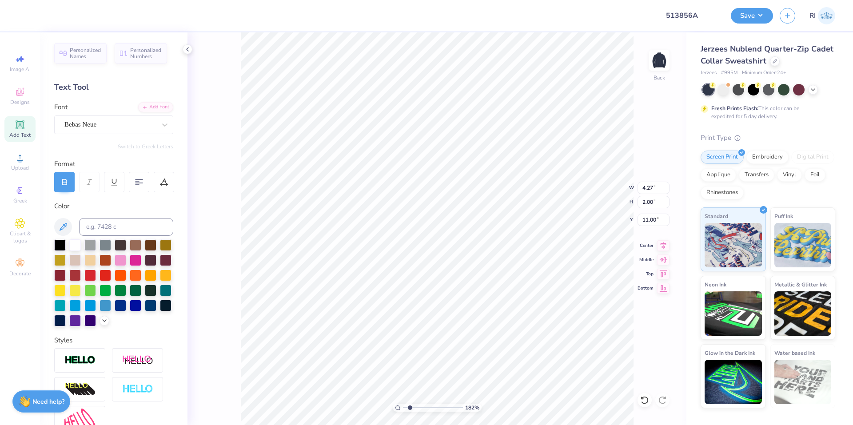
type input "1.82266588284093"
type textarea "PE"
type input "1.82266588284093"
type textarea "PEN"
type input "1.82266588284093"
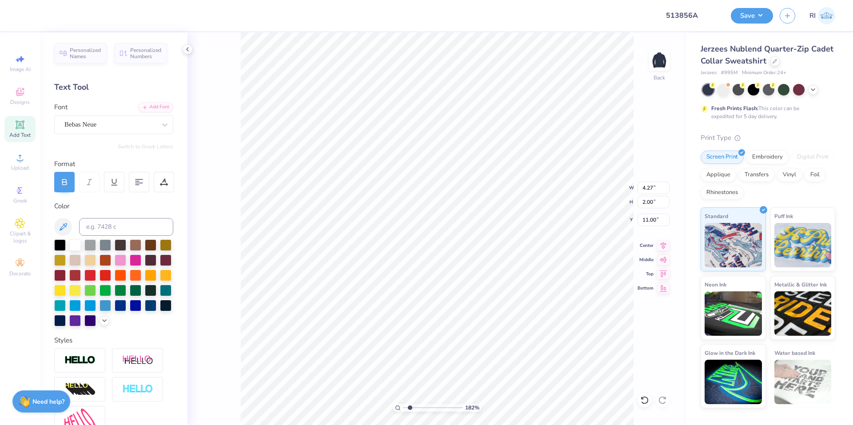
type textarea "PENN"
type input "1.82266588284093"
type textarea "PENN"
type input "1.82266588284093"
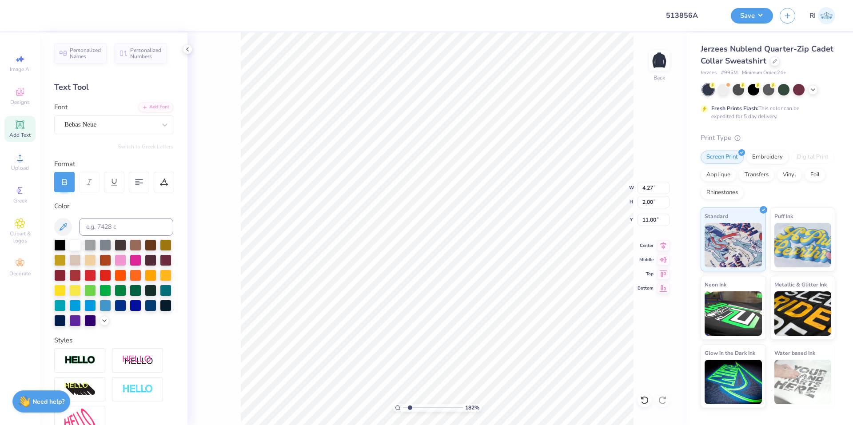
type textarea "PENN"
type input "2.71964221644285"
type input "5.53"
click at [141, 263] on div at bounding box center [136, 260] width 12 height 12
type input "4.48505384214065"
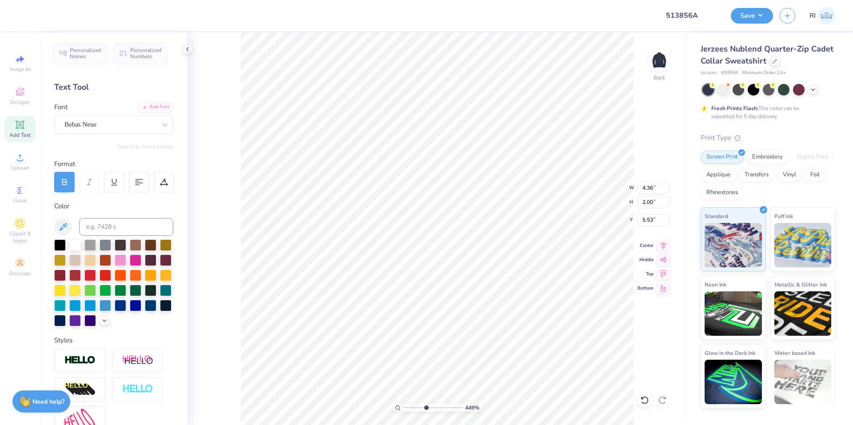
type input "4.09"
type input "6.69225330157203"
type input "2.62"
type input "1.20"
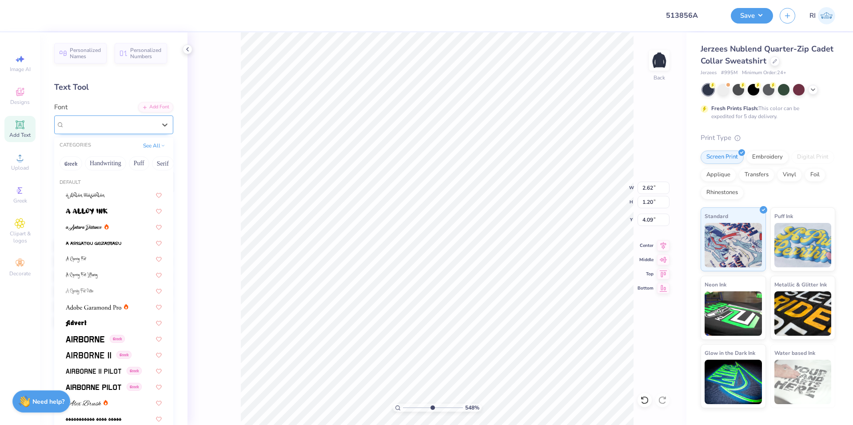
click at [107, 129] on div "Bebas Neue" at bounding box center [110, 125] width 93 height 14
click at [144, 145] on button "See All" at bounding box center [154, 144] width 28 height 9
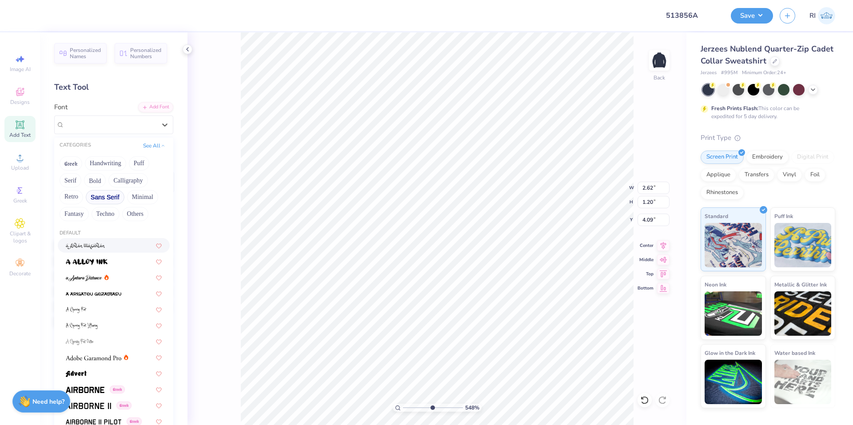
click at [97, 199] on button "Sans Serif" at bounding box center [105, 197] width 39 height 14
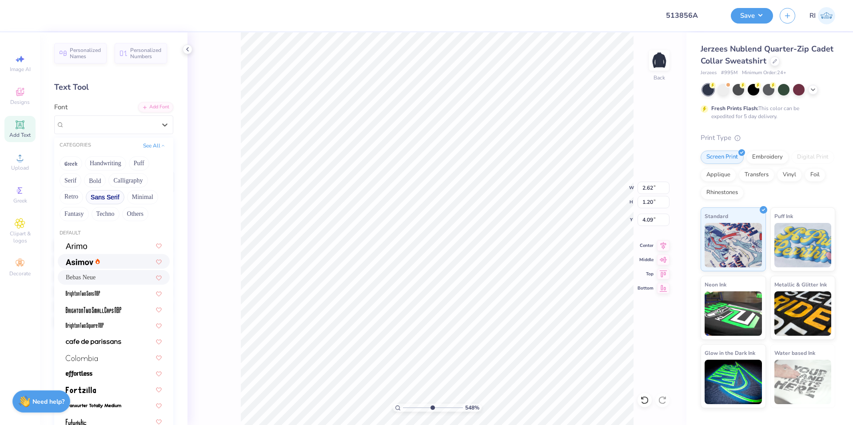
click at [107, 258] on div at bounding box center [114, 261] width 96 height 9
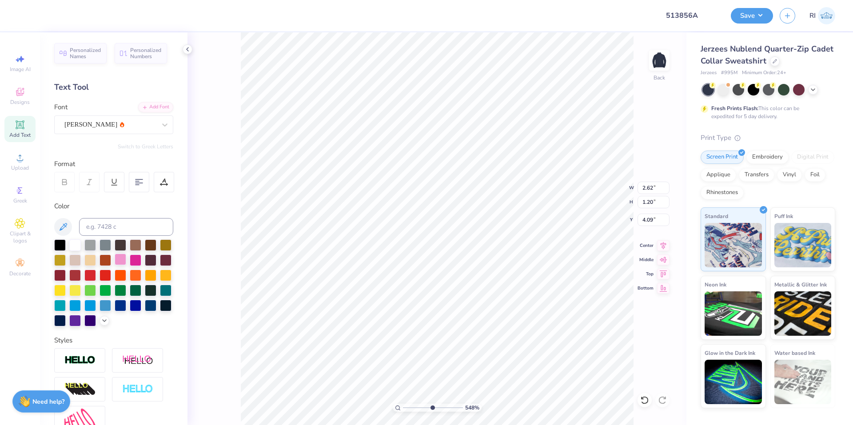
type input "5.47860533190647"
type input "4.28"
type input "1.22"
type input "4.08"
type input "5.47860533190647"
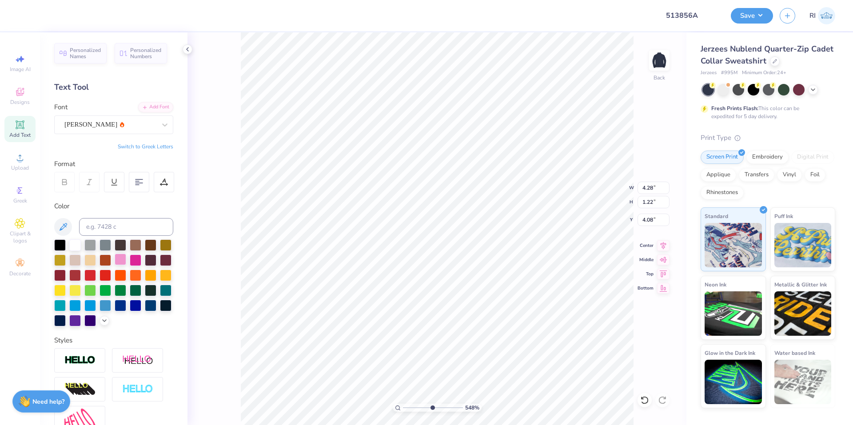
type input "3.34"
type input "0.95"
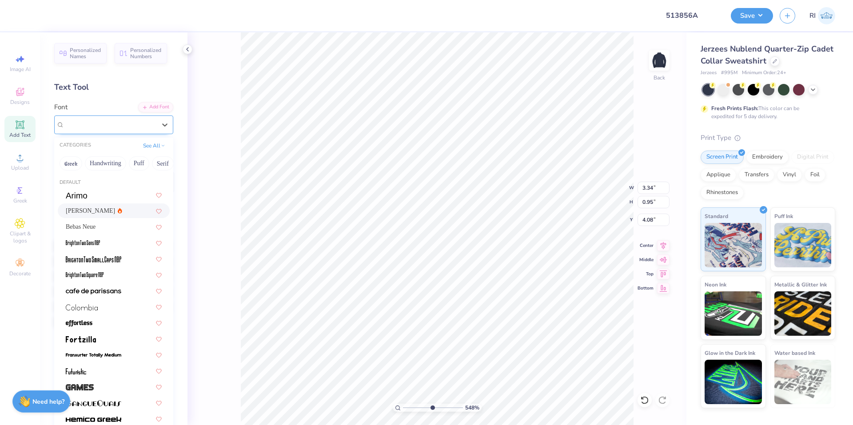
click at [119, 130] on div at bounding box center [110, 125] width 92 height 12
click at [121, 200] on div at bounding box center [114, 194] width 112 height 15
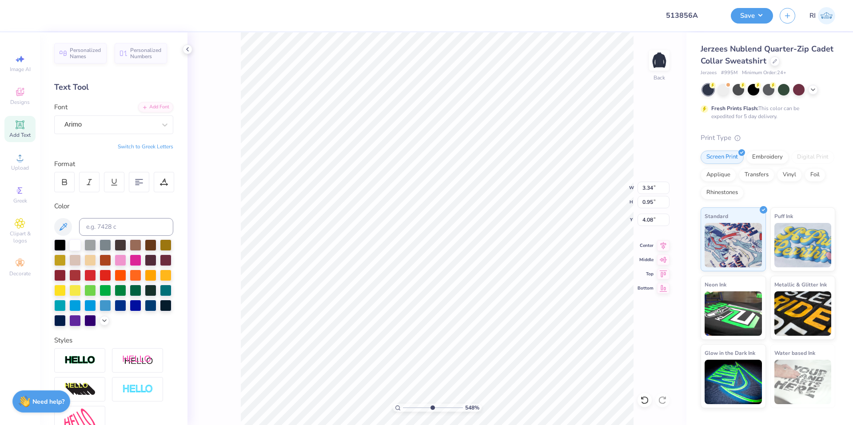
type input "5.47860533190647"
type input "3.51"
type input "0.92"
type input "4.10"
type input "5.47860533190647"
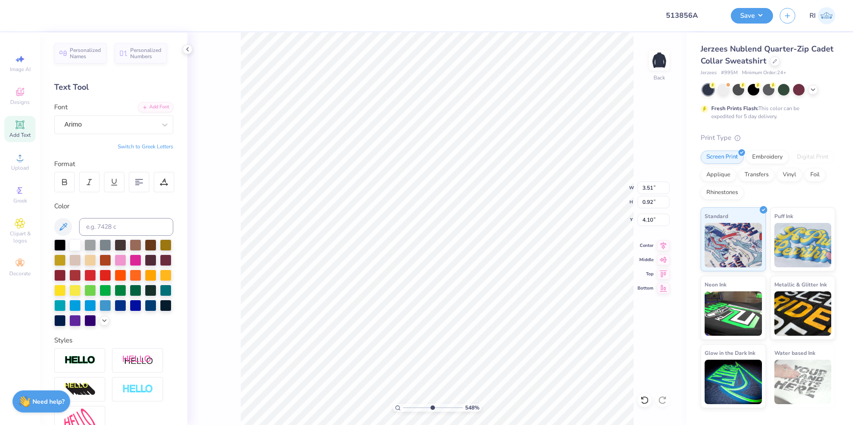
type input "4.38"
click at [645, 399] on icon at bounding box center [644, 400] width 9 height 9
type input "5.47860533190647"
type input "4.10"
click at [645, 399] on icon at bounding box center [644, 400] width 9 height 9
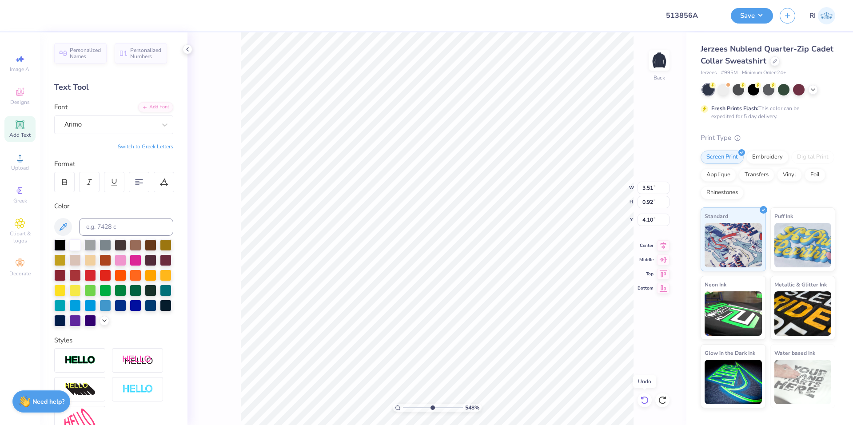
type input "5.47860533190647"
type input "3.34"
type input "0.95"
type input "4.08"
click at [143, 109] on div "Add Font" at bounding box center [155, 106] width 35 height 10
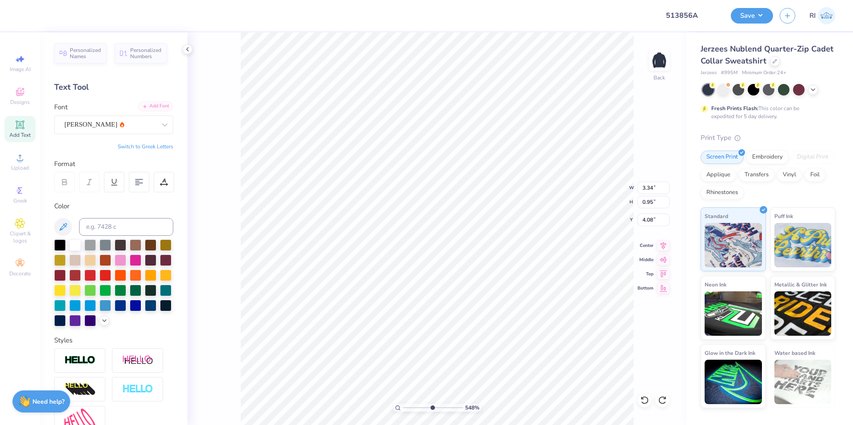
click at [144, 108] on div "Add Font" at bounding box center [155, 106] width 35 height 10
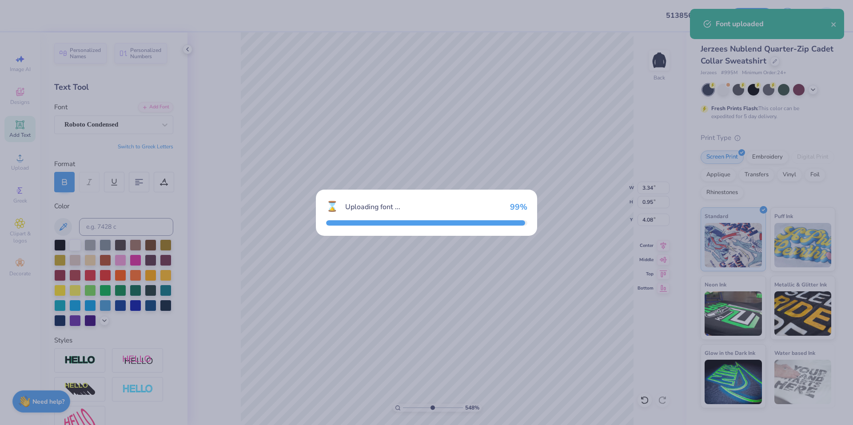
type input "5.47860533190647"
type input "2.91"
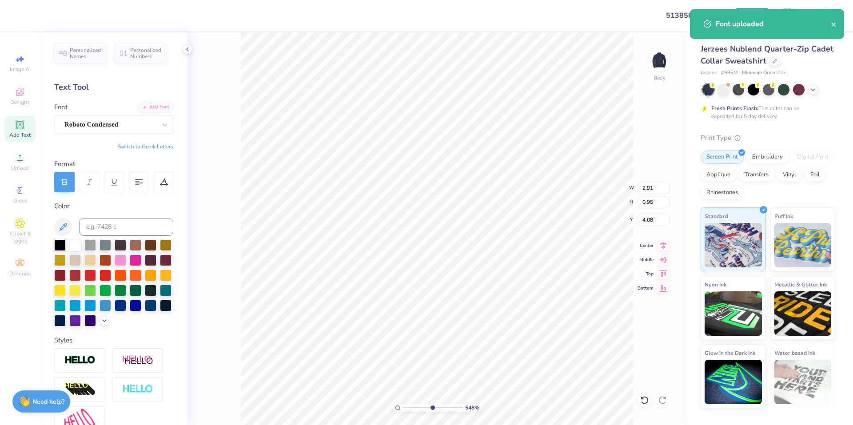
type input "5.47860533190647"
type input "4.35"
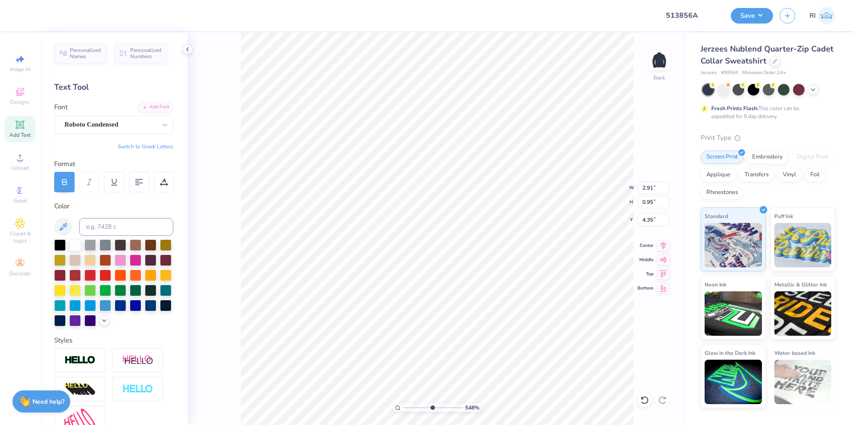
type input "5.47860533190647"
type input "3.32"
type input "1.09"
type input "4.21"
type input "9.04792147113709"
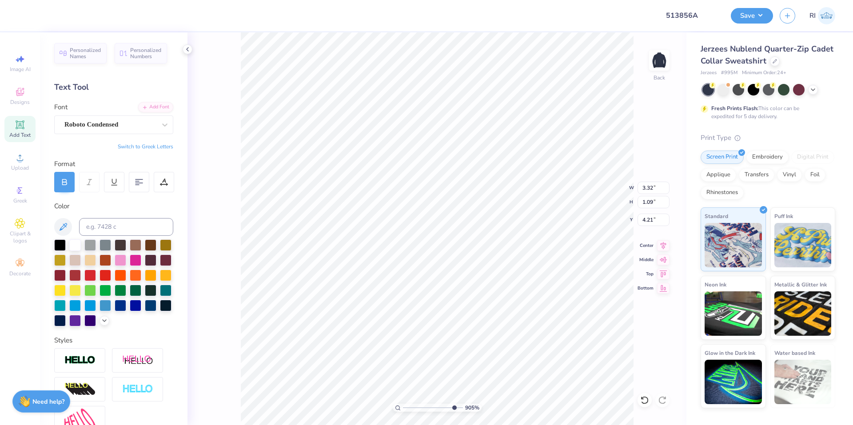
type input "7.35"
type input "2.19"
type input "3.60"
type input "9.04792147113709"
type input "3.32"
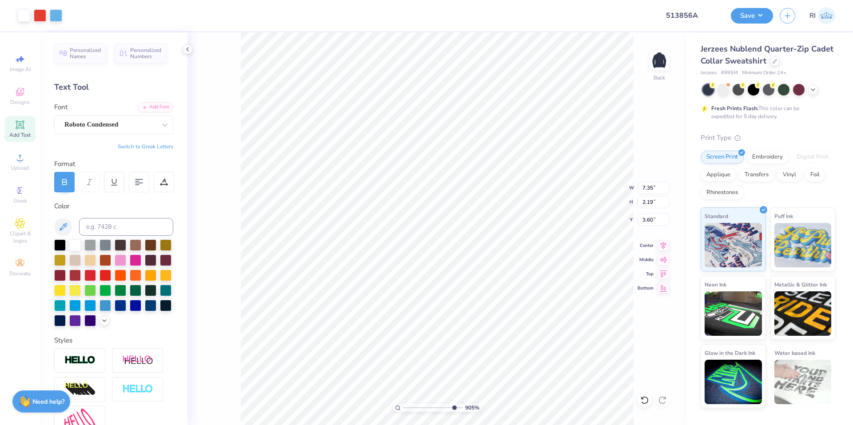
type input "1.09"
type input "4.21"
type input "9.04792147113709"
type input "3.33"
type input "6.7018590600674"
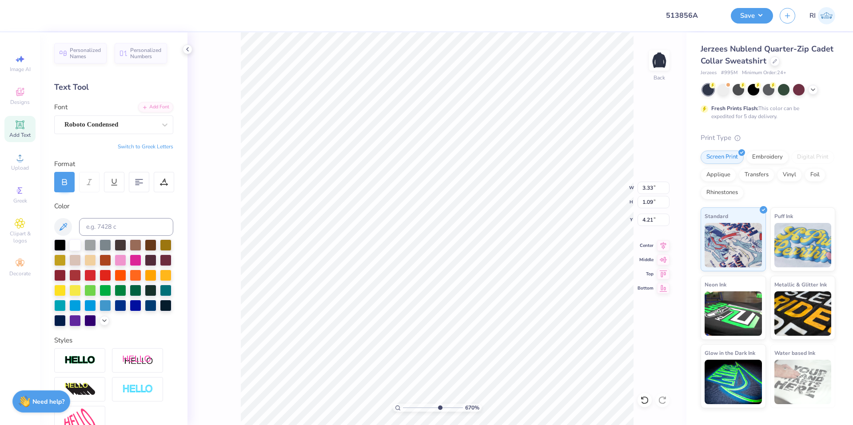
type input "4.10"
type input "6.7018590600674"
type input "3.65"
type input "1.20"
click at [644, 399] on icon at bounding box center [644, 400] width 9 height 9
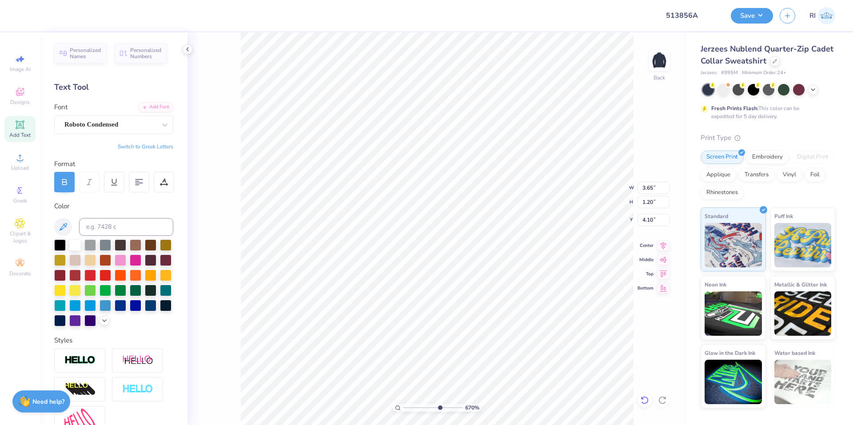
type input "6.7018590600674"
type input "3.33"
type input "1.09"
click at [157, 107] on div "Add Font" at bounding box center [155, 106] width 35 height 10
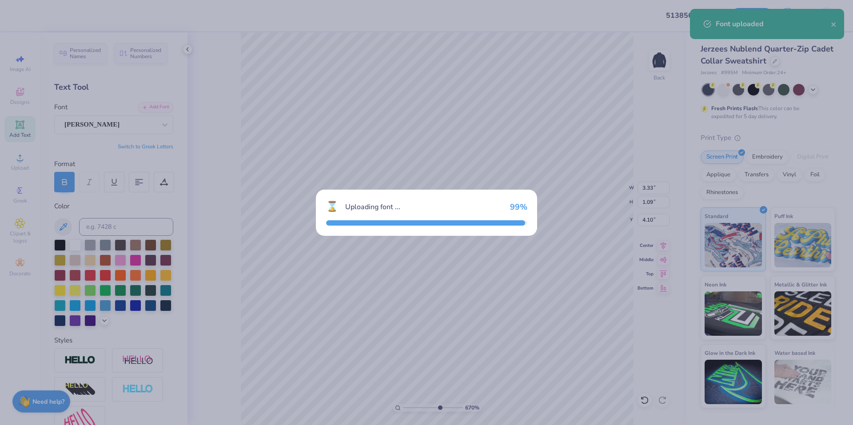
type input "6.7018590600674"
type input "3.85"
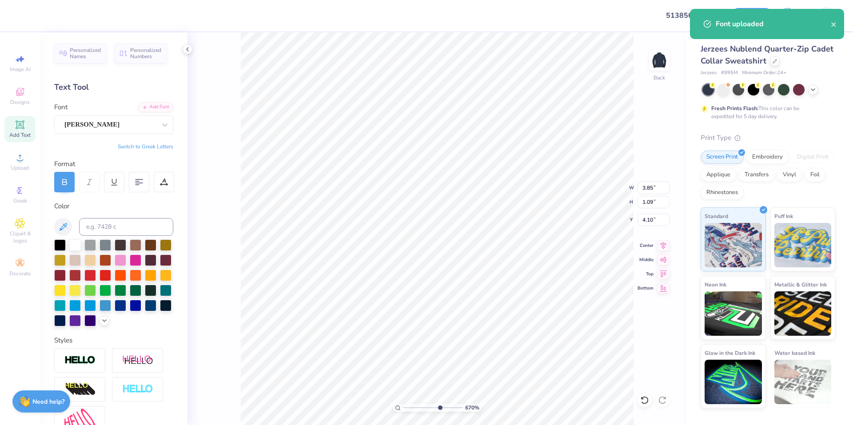
type input "6.7018590600674"
type input "4.19"
type input "6.7018590600674"
type input "3.30"
type input "0.94"
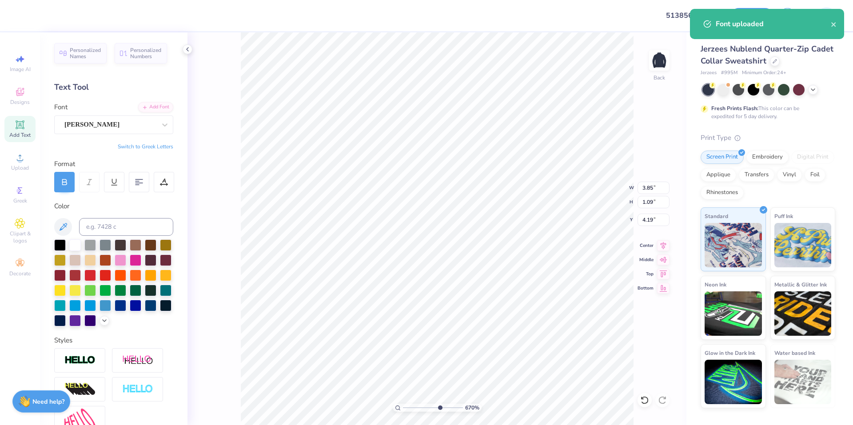
type input "4.35"
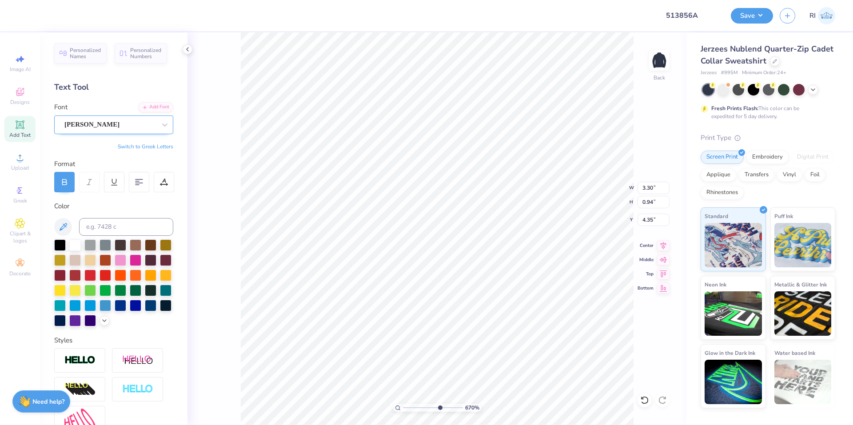
click at [107, 127] on div "[PERSON_NAME]" at bounding box center [110, 125] width 93 height 14
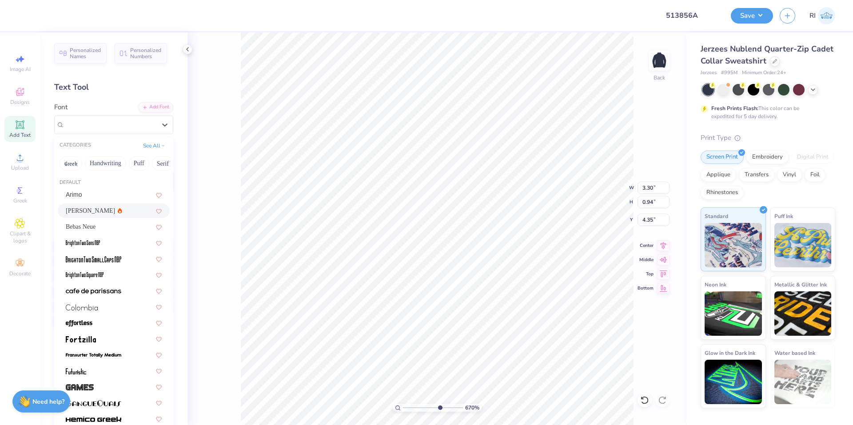
click at [102, 208] on div "[PERSON_NAME]" at bounding box center [114, 210] width 96 height 9
type input "6.7018590600674"
type input "3.28"
click at [130, 123] on div "[PERSON_NAME]" at bounding box center [110, 125] width 93 height 14
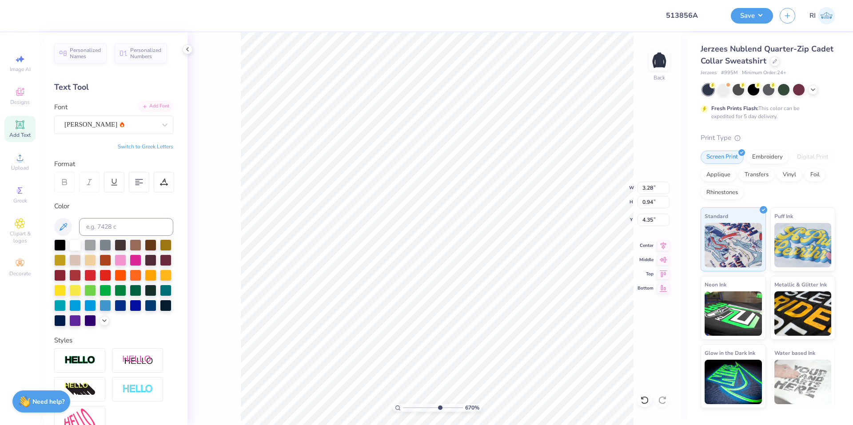
click at [146, 108] on div "Add Font" at bounding box center [155, 106] width 35 height 10
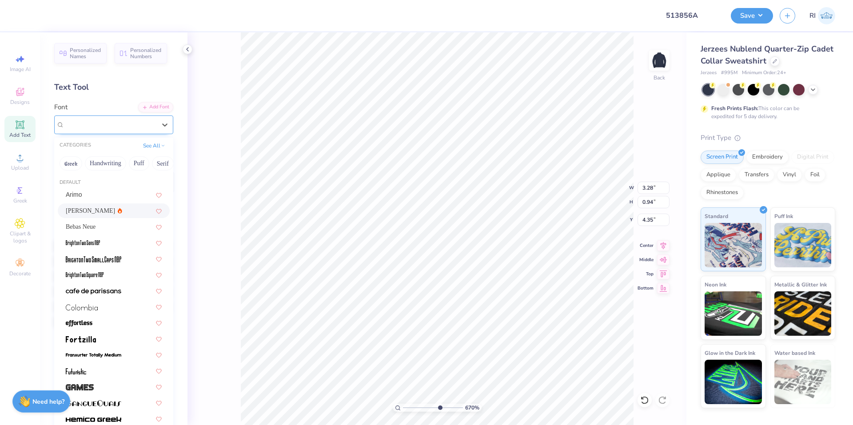
click at [83, 123] on div "[PERSON_NAME]" at bounding box center [110, 125] width 93 height 14
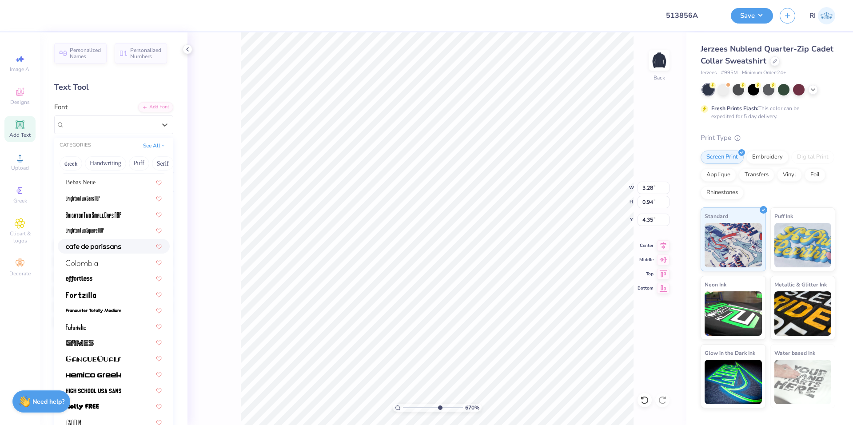
scroll to position [89, 0]
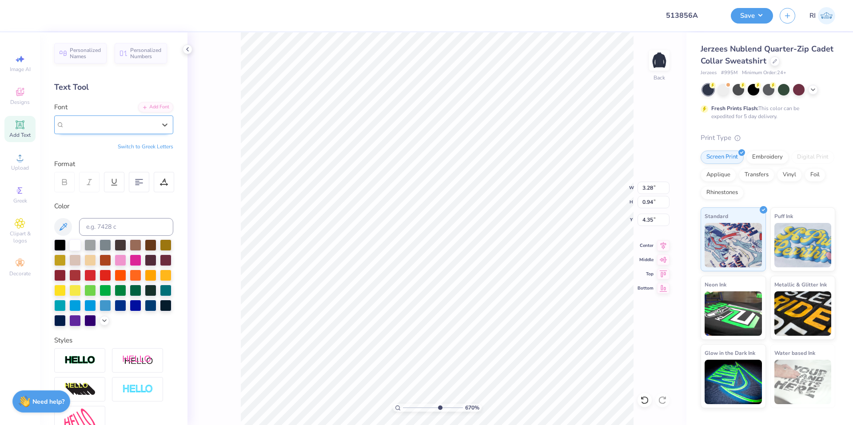
type input "6.7018590600674"
click at [127, 192] on div at bounding box center [114, 194] width 96 height 9
type input "robo"
type input "6.7018590600674"
click at [143, 109] on div "Add Font" at bounding box center [155, 106] width 35 height 10
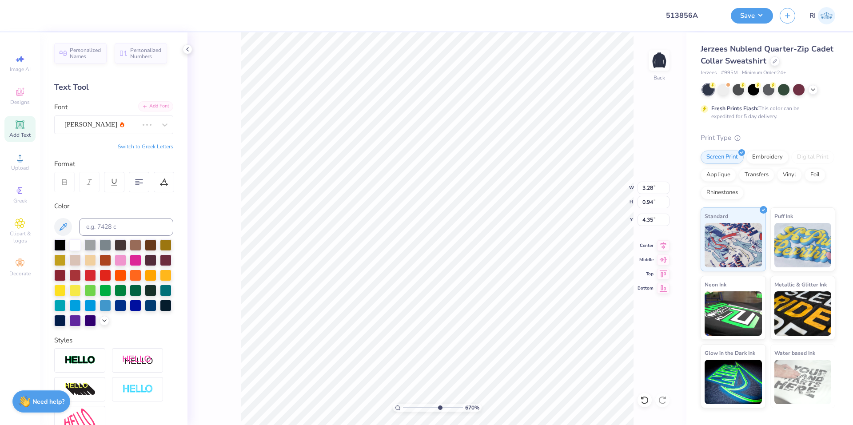
type input "6.7018590600674"
type input "3.20"
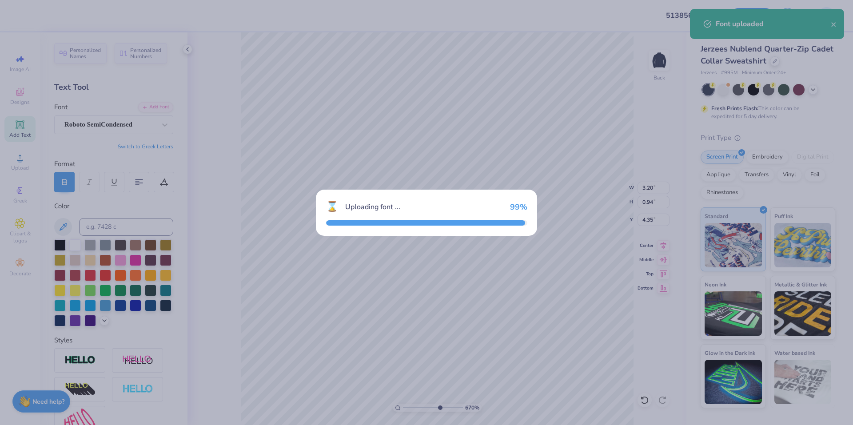
type input "6.7018590600674"
type input "3.07"
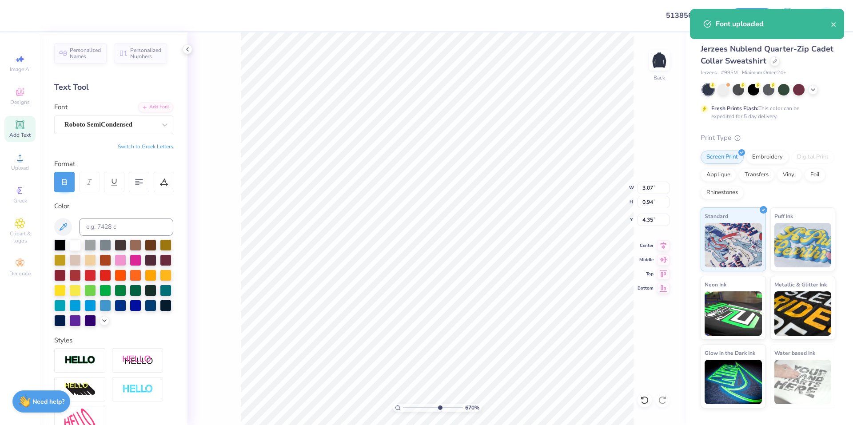
type input "6.7018590600674"
type input "4.38"
type input "6.7018590600674"
type input "4.36"
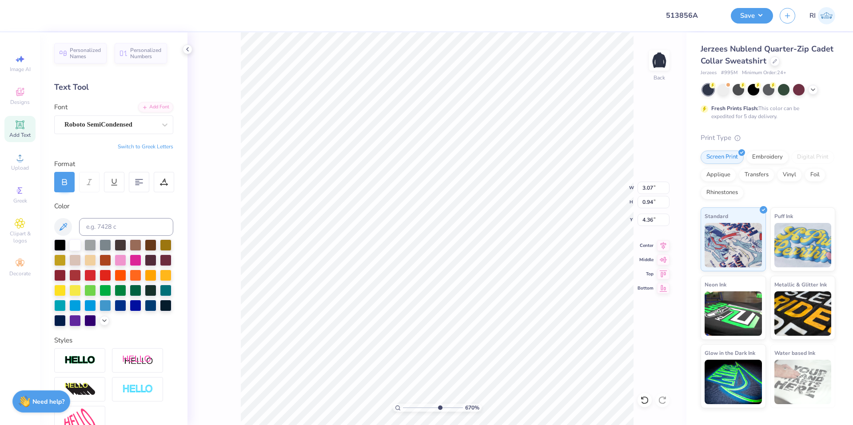
type input "6.7018590600674"
type input "3.34"
type input "1.02"
type input "4.27"
type input "6.06378944861184"
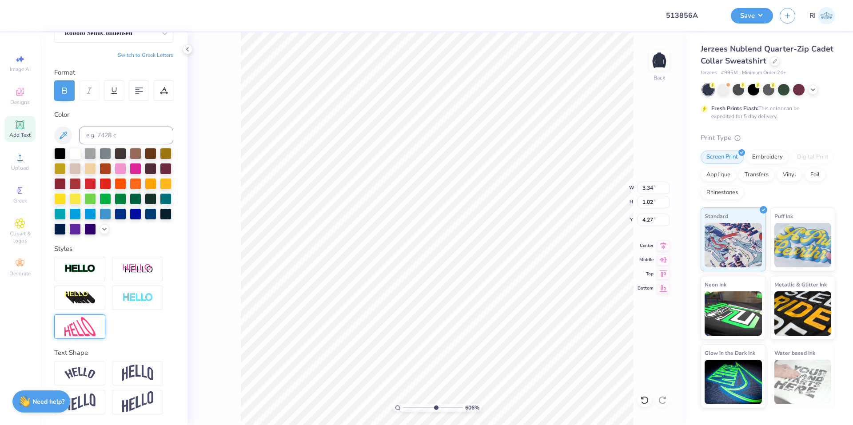
scroll to position [107, 0]
click at [93, 326] on img at bounding box center [79, 326] width 31 height 19
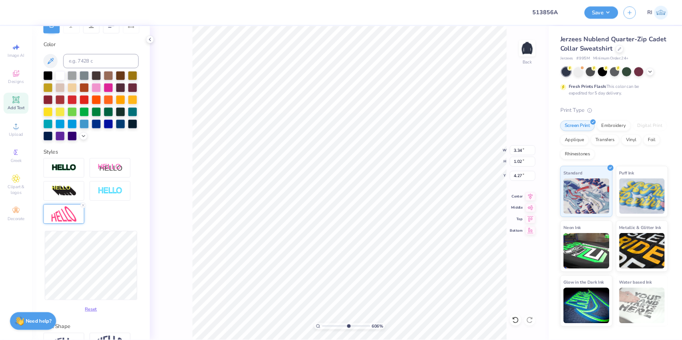
scroll to position [151, 0]
type input "3.35"
type input "1.24"
type input "4.16"
type input "3.36"
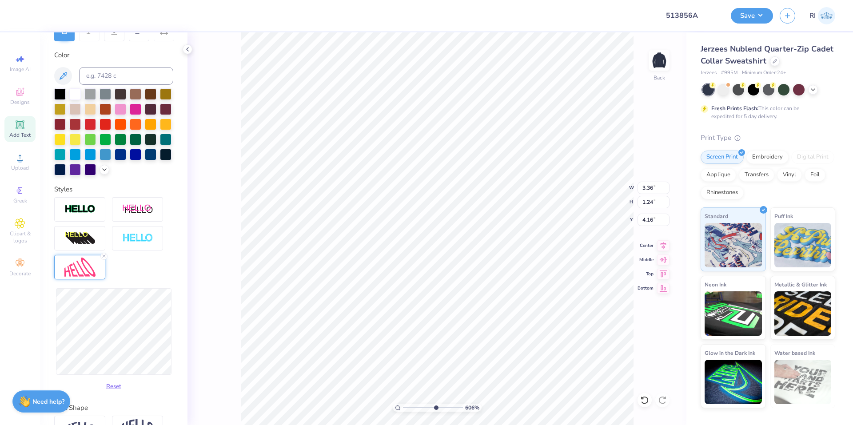
type input "4.07"
type input "3.35"
type input "1.29"
type input "4.05"
type input "1.24"
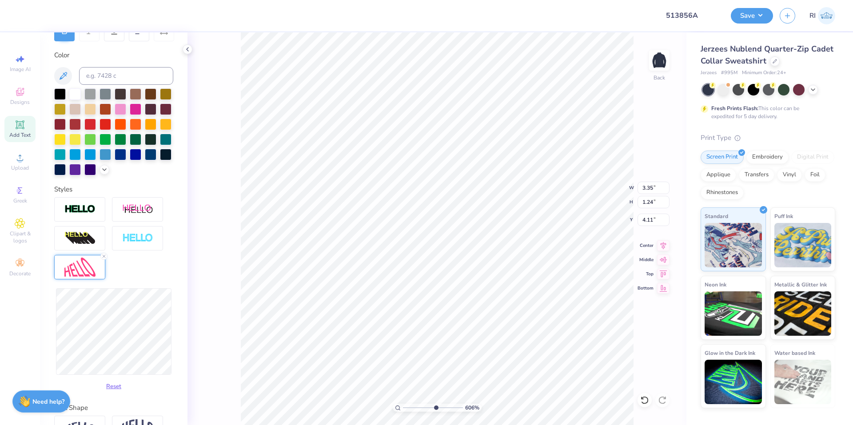
type input "4.07"
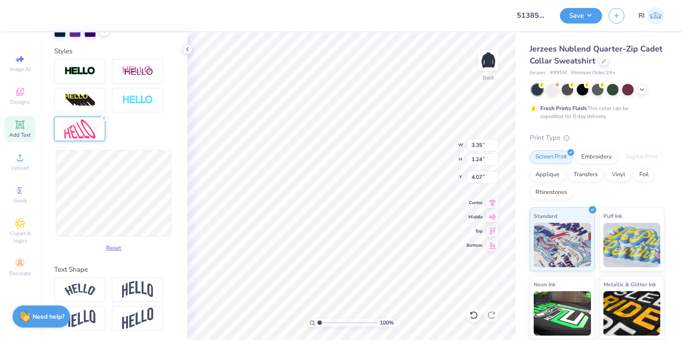
scroll to position [270, 0]
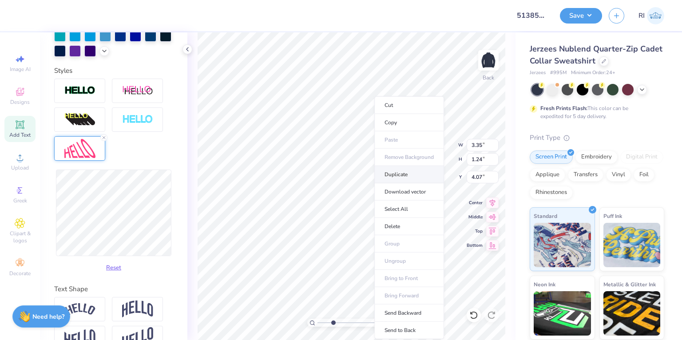
click at [405, 173] on li "Duplicate" at bounding box center [409, 174] width 70 height 17
type input "3.26097007254887"
type input "5.07"
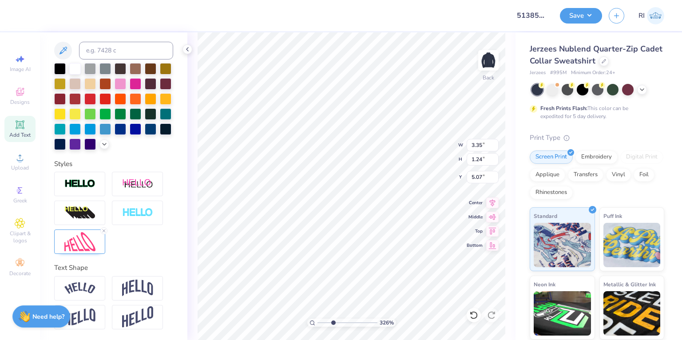
scroll to position [5, 1]
type input "3.26097007254887"
type textarea "d"
type input "3.26097007254887"
type textarea "de"
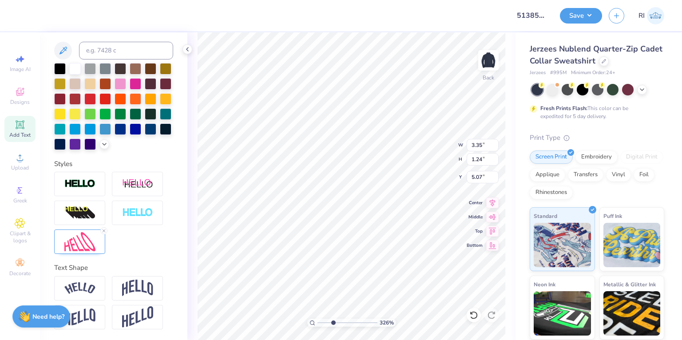
type input "3.26097007254887"
type textarea "den"
type input "3.26097007254887"
type textarea "denms"
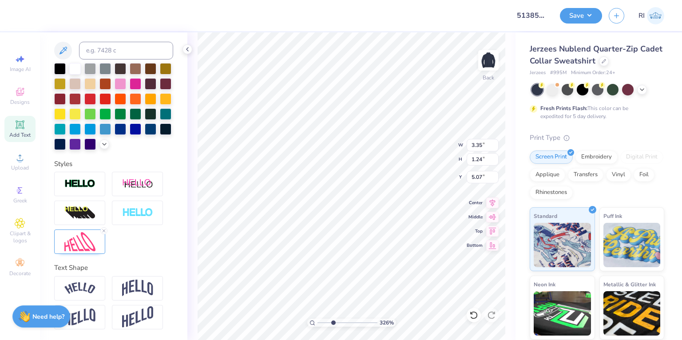
type input "3.26097007254887"
type textarea "denm"
type input "3.26097007254887"
type textarea "den"
type input "3.26097007254887"
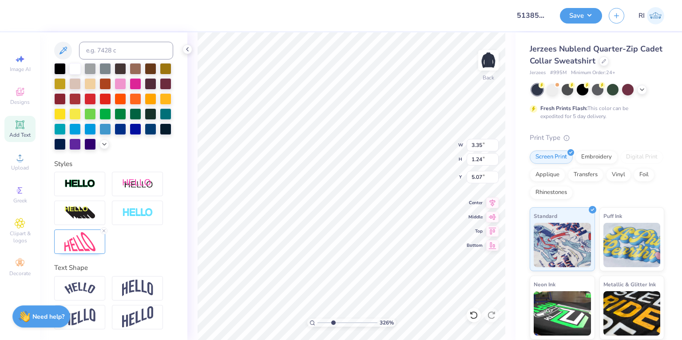
type textarea "de"
type input "3.26097007254887"
type textarea "d"
type input "3.26097007254887"
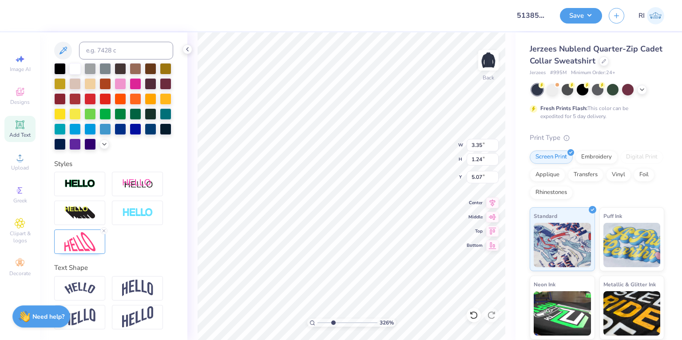
type input "3.26097007254887"
type textarea "D"
type input "3.26097007254887"
type textarea "DE"
type input "3.26097007254887"
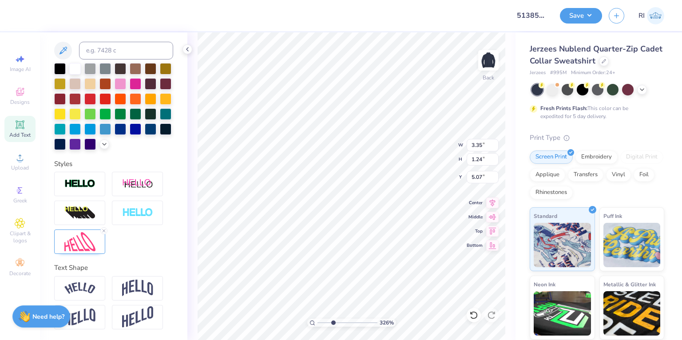
type textarea "DES"
type input "3.26097007254887"
type textarea "DE"
type input "3.26097007254887"
type textarea "DEMS"
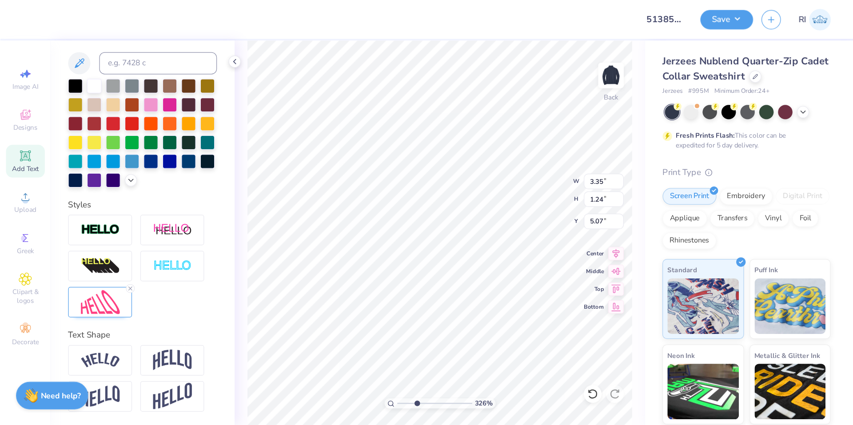
scroll to position [5, 1]
type input "3.53270810743792"
type input "4.07"
type input "6.7018590600674"
type input "3.41"
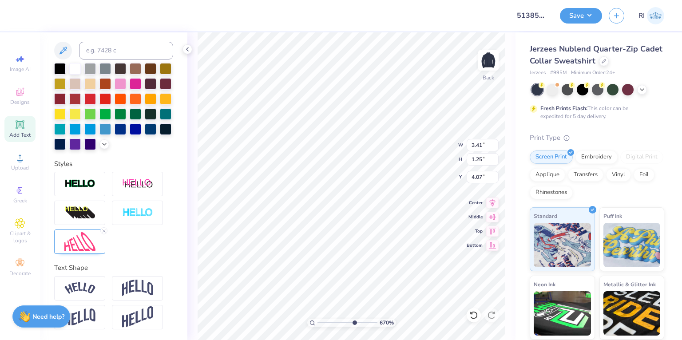
type input "1.25"
type input "4.05"
type input "5.71049041024401"
type input "3.43"
type input "1.26"
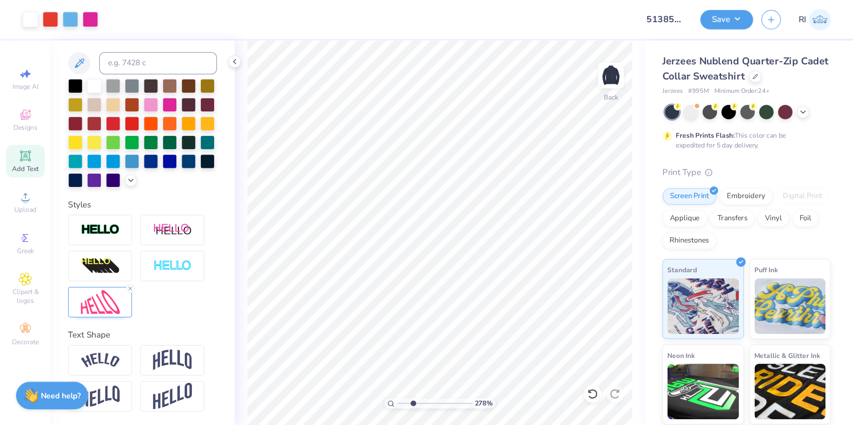
scroll to position [107, 0]
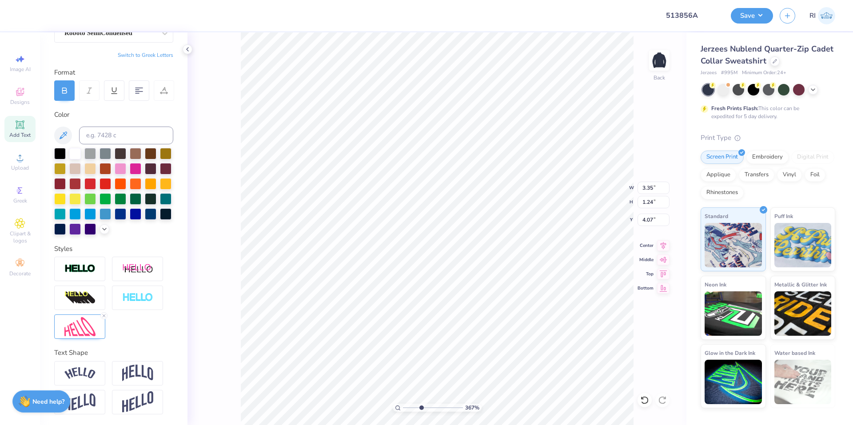
type input "3.6716840780171"
type input "7.32"
type input "1.26"
type input "4.05"
type input "3.6716840780171"
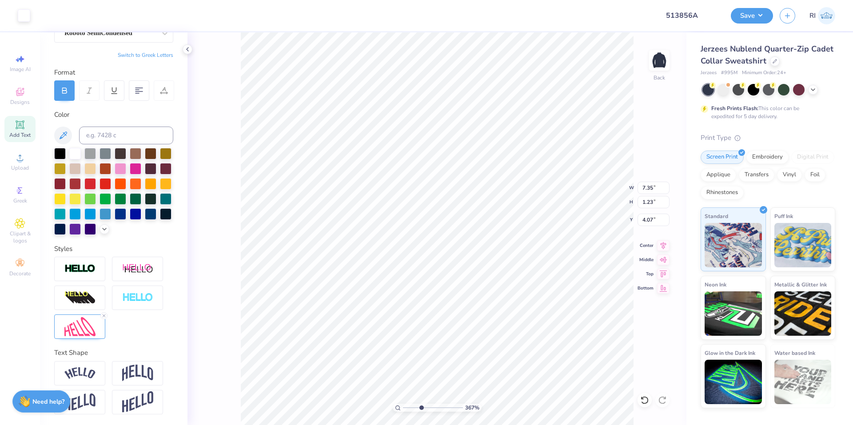
type input "7.02"
type input "10"
type input "3.57"
type input "0.65"
type input "0.63"
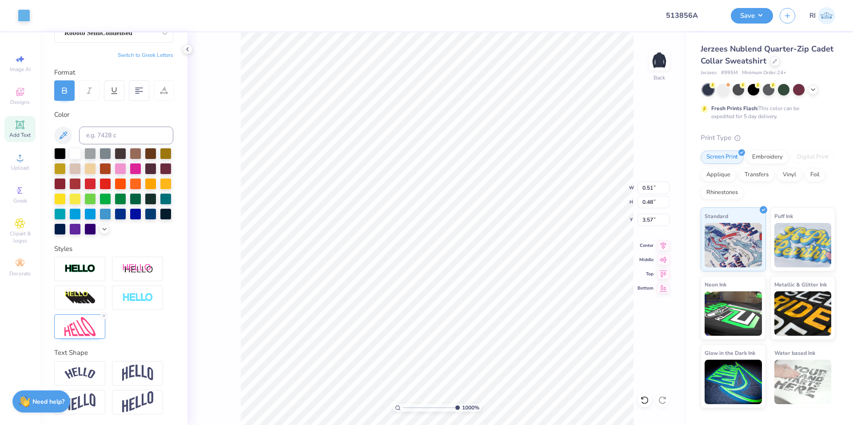
type input "4.17"
type input "0.59"
type input "1.12"
type input "4.64"
type input "3.43"
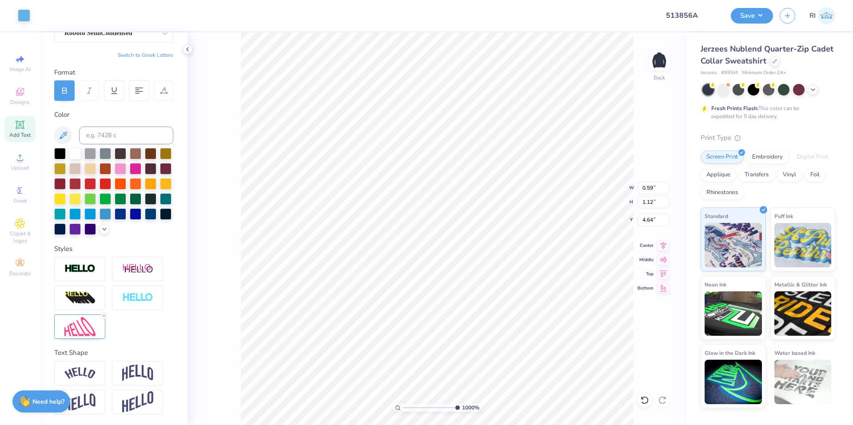
type input "1.26"
type input "4.05"
type input "3.44"
click at [24, 17] on div at bounding box center [24, 14] width 12 height 12
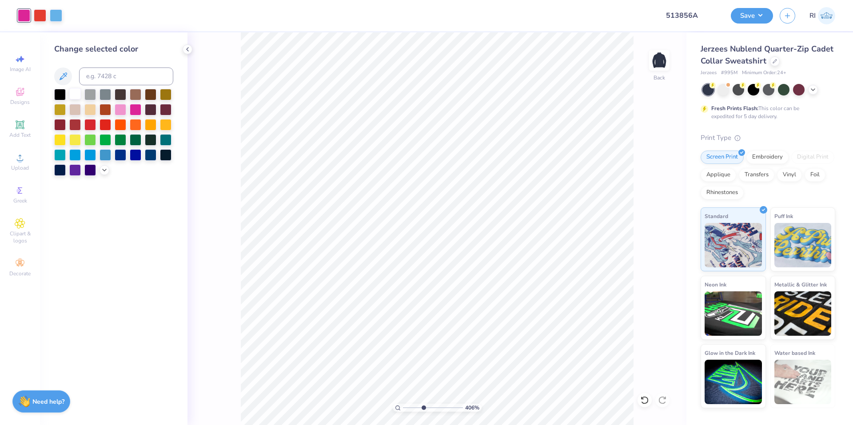
click at [74, 95] on div at bounding box center [75, 94] width 12 height 12
type input "10"
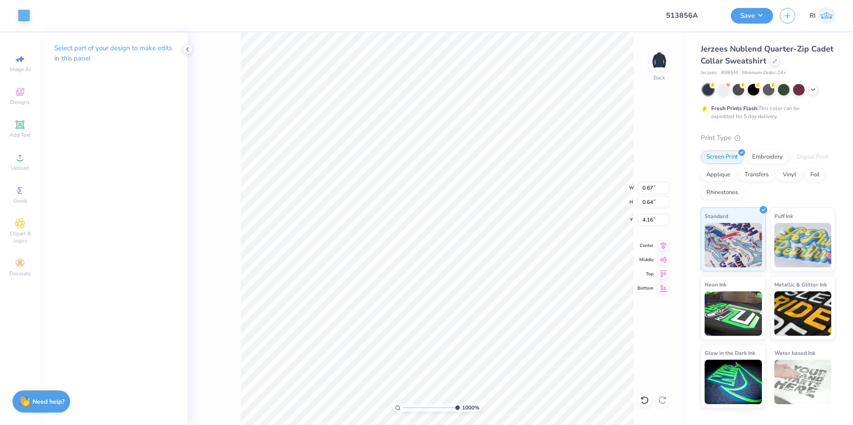
type input "0.67"
type input "0.64"
type input "4.16"
type input "1.22327830790017"
click at [653, 189] on input "7.32" at bounding box center [653, 188] width 32 height 12
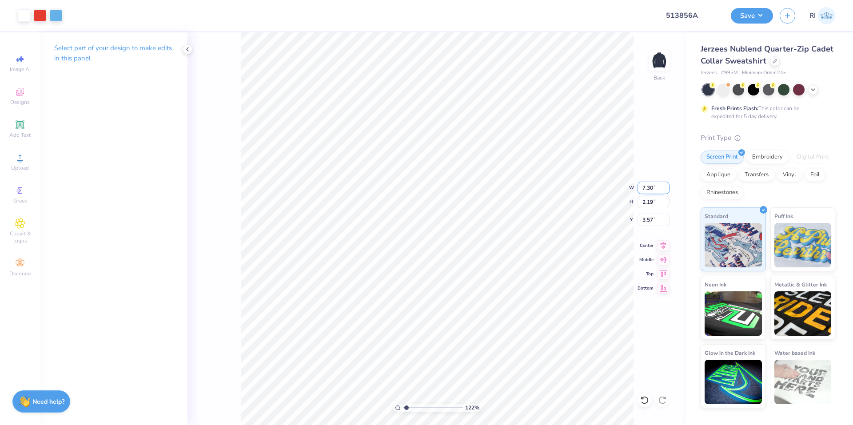
type input "7.30"
type input "1.22327830790017"
type input "2.18"
click at [653, 221] on input "3.57" at bounding box center [653, 220] width 32 height 12
type input "3.6"
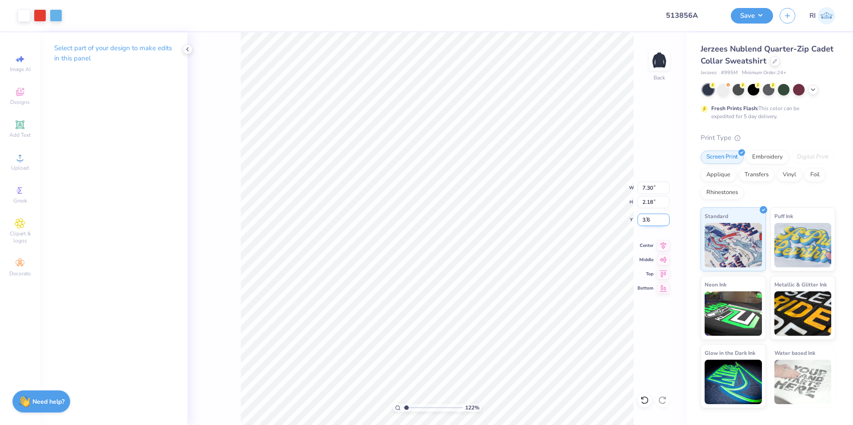
type input "1.22327830790017"
type input "3.60"
click at [664, 243] on icon at bounding box center [663, 244] width 12 height 11
click at [759, 9] on button "Save" at bounding box center [752, 15] width 42 height 16
type input "2.46424291384661"
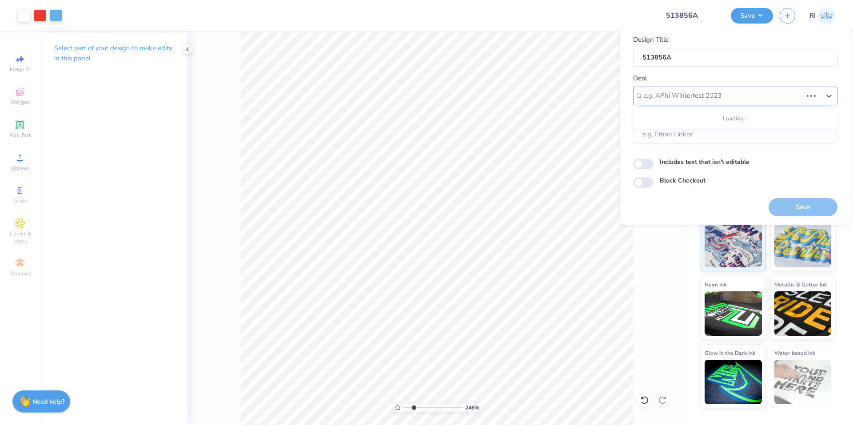
click at [704, 98] on div at bounding box center [722, 96] width 159 height 12
type input "S"
click at [699, 136] on div "Design Tool Gallery" at bounding box center [735, 135] width 197 height 15
type input "DESIGN TOOL"
type input "2.46424291384661"
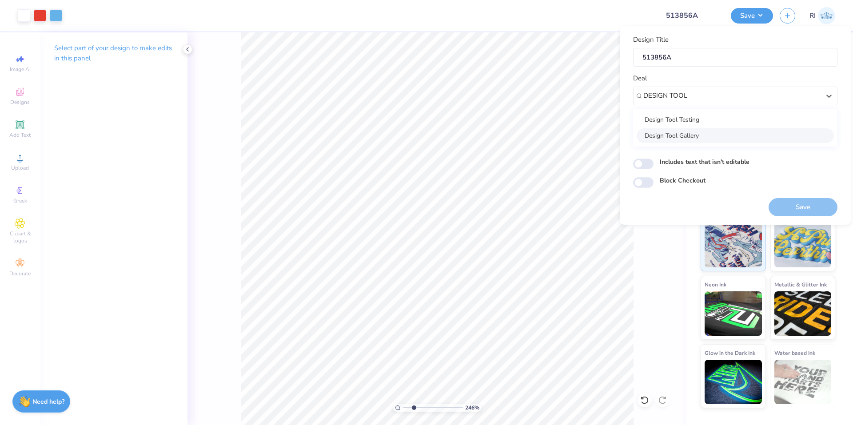
type input "Design Tool Gallery User"
click at [645, 182] on input "Block Checkout" at bounding box center [643, 182] width 20 height 11
checkbox input "true"
click at [728, 204] on div "Design Title 513856A Deal Design Tool Gallery Client Design Tool Gallery User I…" at bounding box center [735, 125] width 204 height 181
drag, startPoint x: 817, startPoint y: 207, endPoint x: 0, endPoint y: 6, distance: 841.2
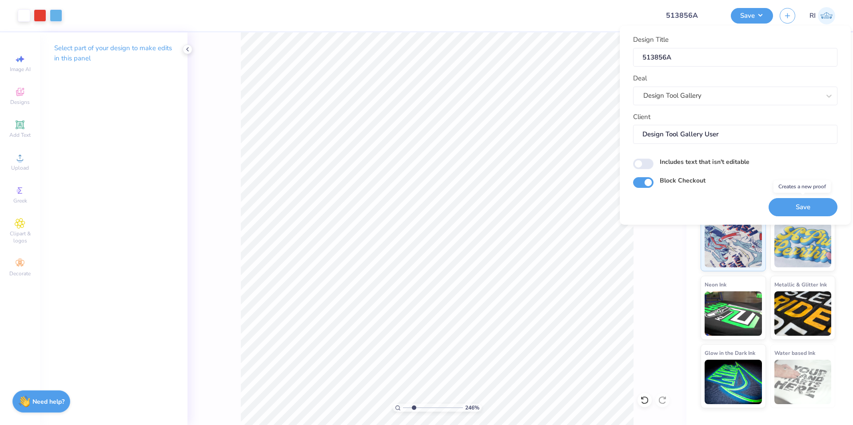
click at [817, 207] on button "Save" at bounding box center [802, 207] width 69 height 18
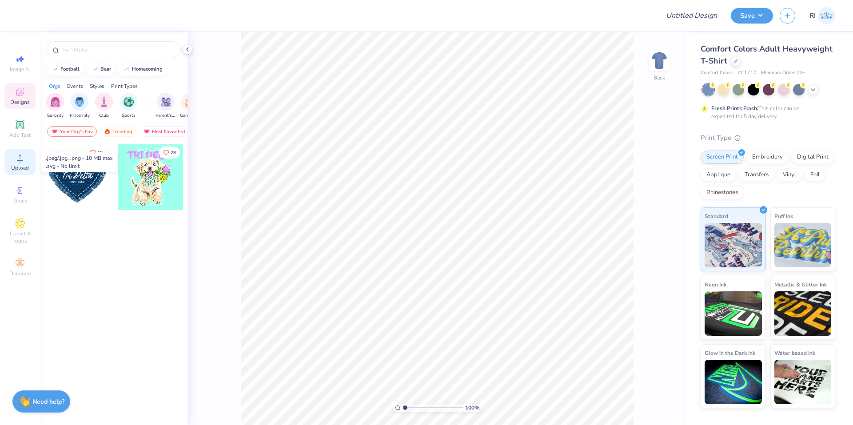
click at [16, 161] on icon at bounding box center [20, 157] width 11 height 11
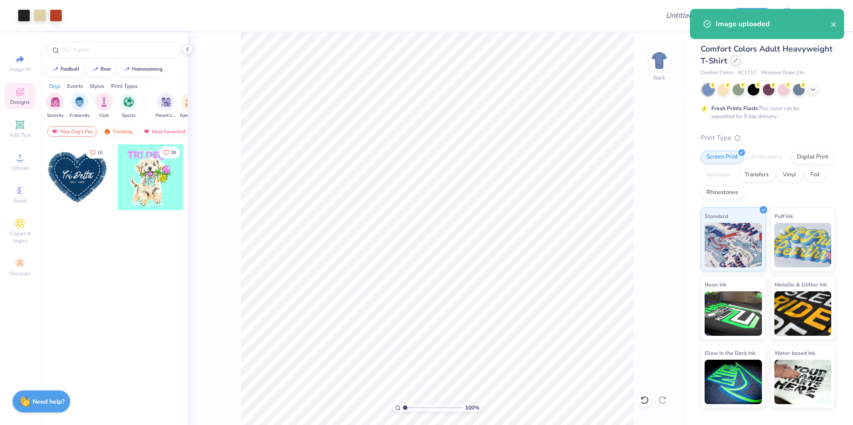
click at [737, 62] on div at bounding box center [736, 61] width 10 height 10
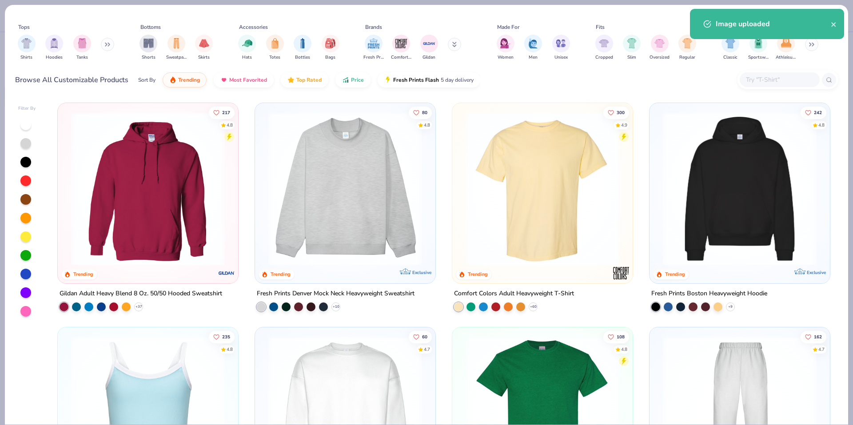
click at [767, 84] on input "text" at bounding box center [779, 80] width 68 height 10
paste input "8866"
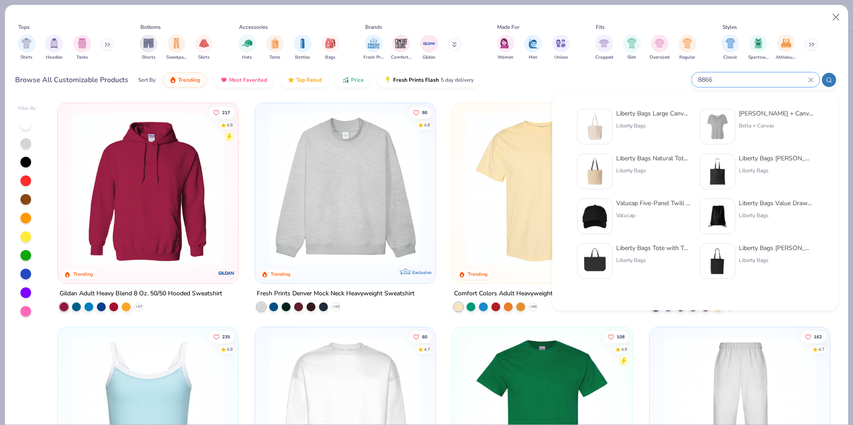
type input "8866"
click at [603, 129] on img at bounding box center [595, 127] width 28 height 28
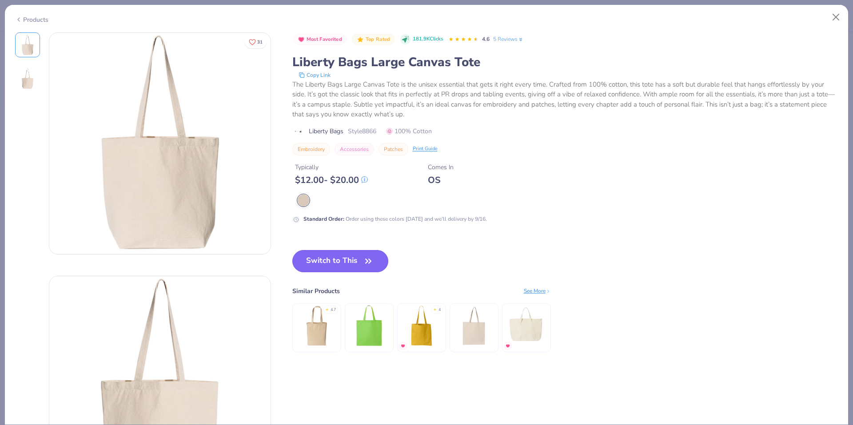
click at [365, 256] on icon "button" at bounding box center [368, 261] width 12 height 12
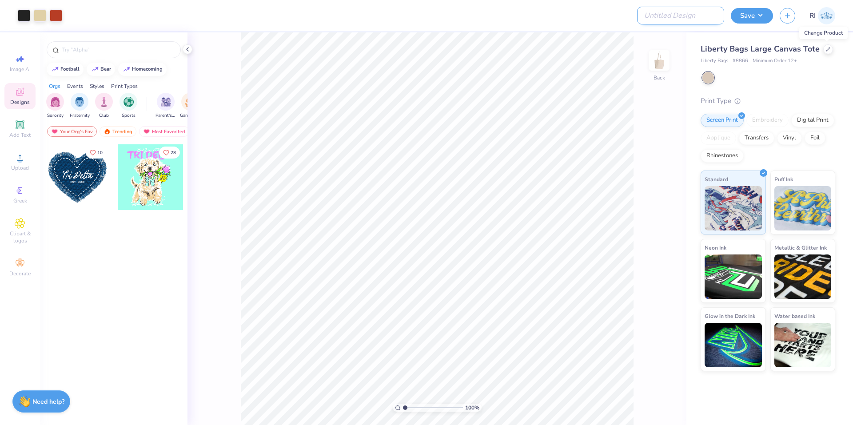
click at [683, 21] on input "Design Title" at bounding box center [680, 16] width 87 height 18
paste input "513837"
type input "513837"
